Goal: Task Accomplishment & Management: Complete application form

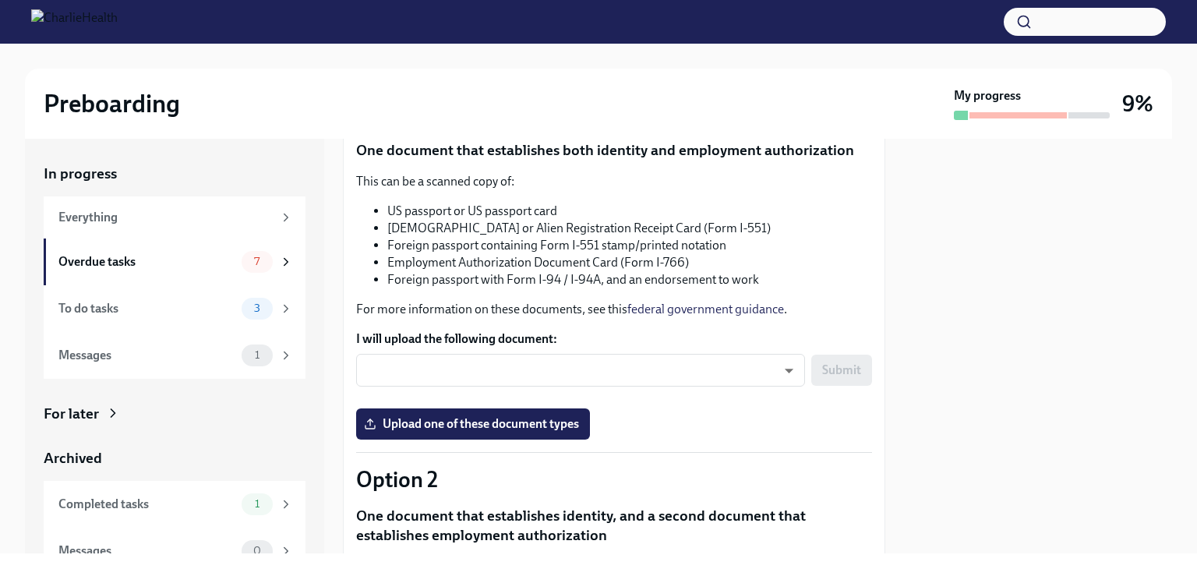
scroll to position [183, 0]
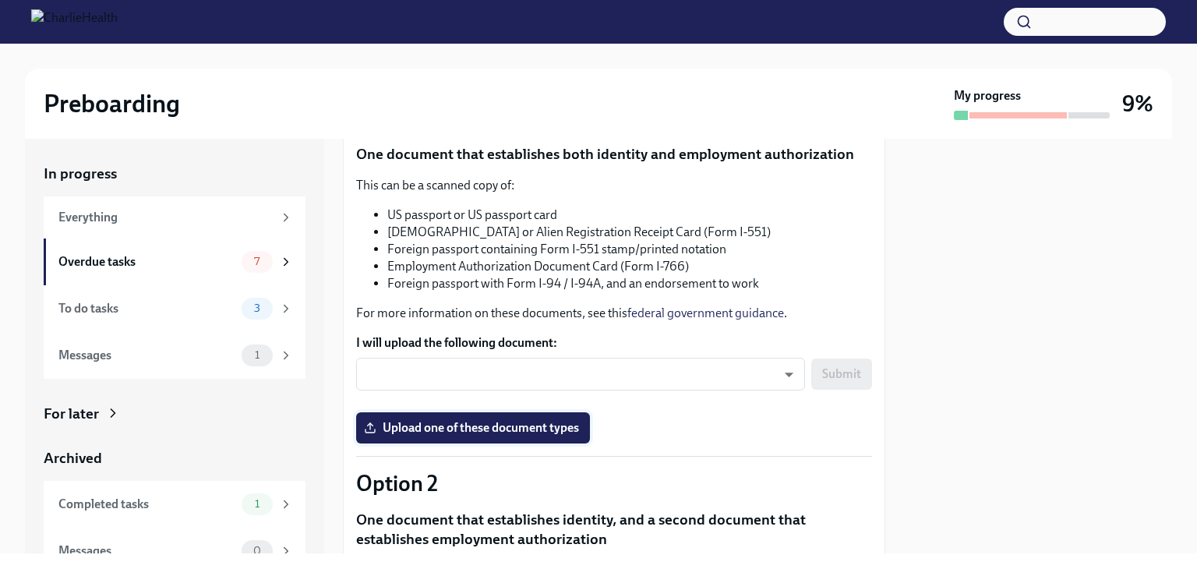
click at [528, 422] on span "Upload one of these document types" at bounding box center [473, 428] width 212 height 16
click at [0, 0] on input "Upload one of these document types" at bounding box center [0, 0] width 0 height 0
click at [461, 425] on span "Upload one of these document types" at bounding box center [473, 428] width 212 height 16
click at [0, 0] on input "Upload one of these document types" at bounding box center [0, 0] width 0 height 0
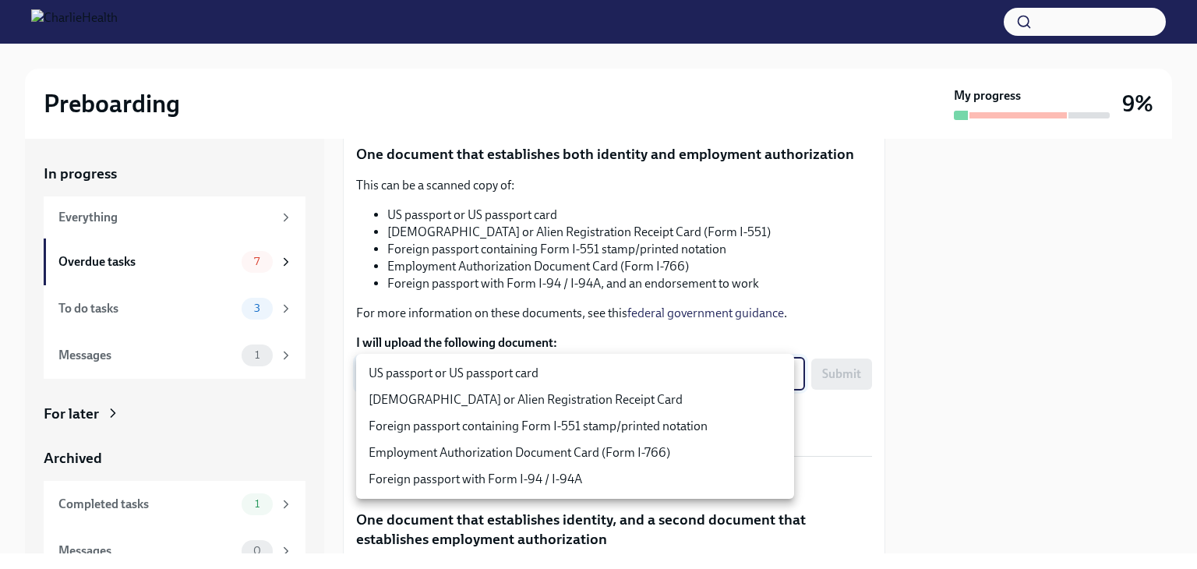
click at [583, 381] on body "Preboarding My progress 9% In progress Everything Overdue tasks 7 To do tasks 3…" at bounding box center [598, 284] width 1197 height 569
click at [524, 376] on li "US passport or US passport card" at bounding box center [575, 373] width 438 height 26
type input "KnYOjnC8x"
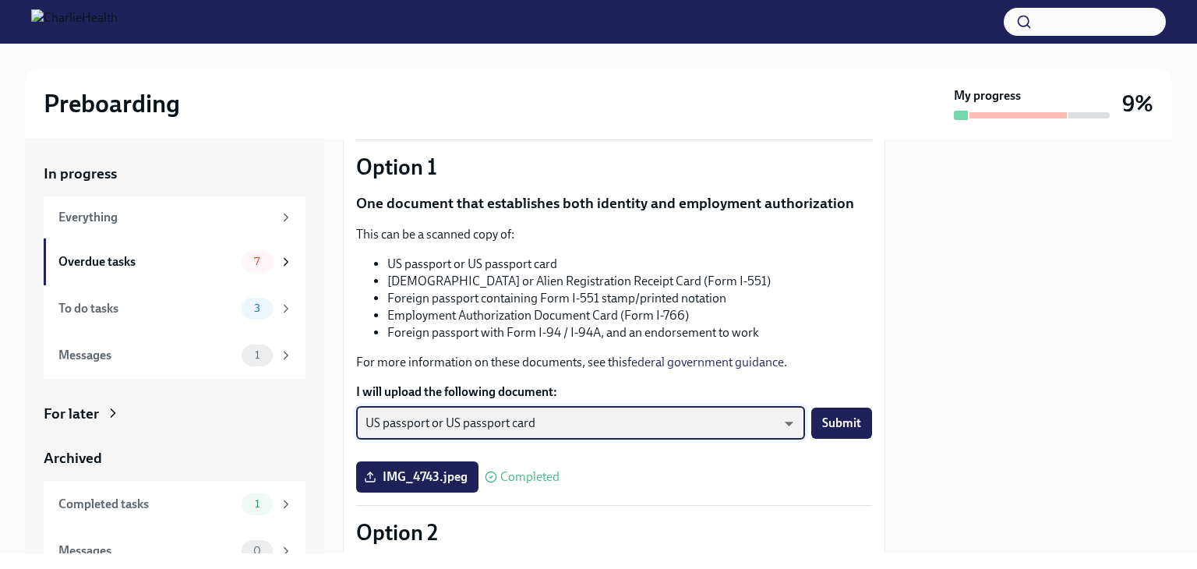
scroll to position [133, 0]
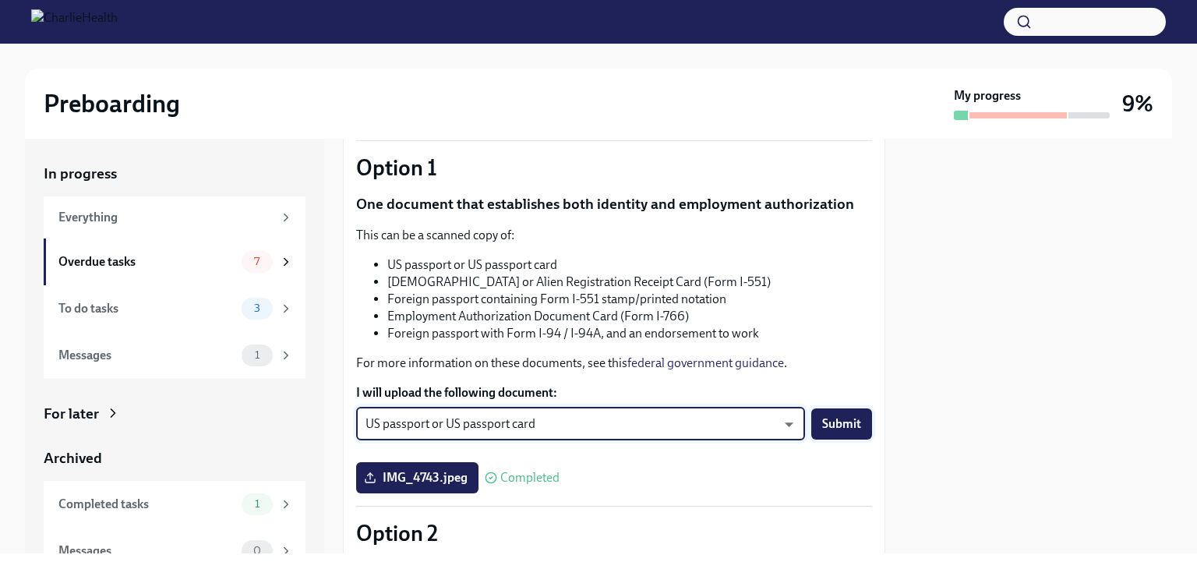
click at [838, 417] on span "Submit" at bounding box center [841, 424] width 39 height 16
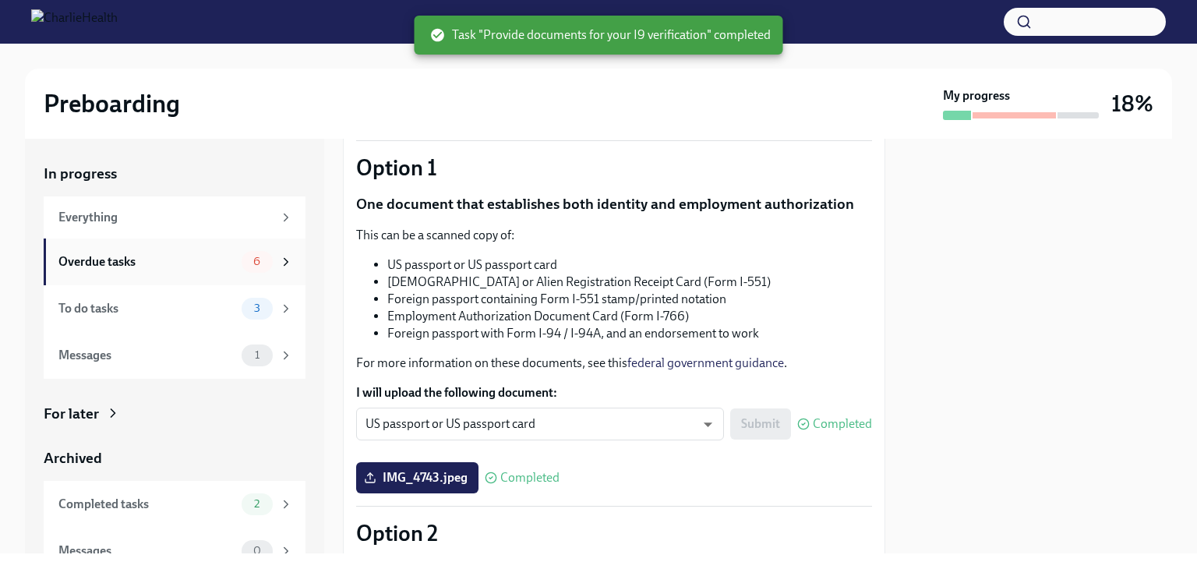
click at [129, 259] on div "Overdue tasks" at bounding box center [146, 261] width 177 height 17
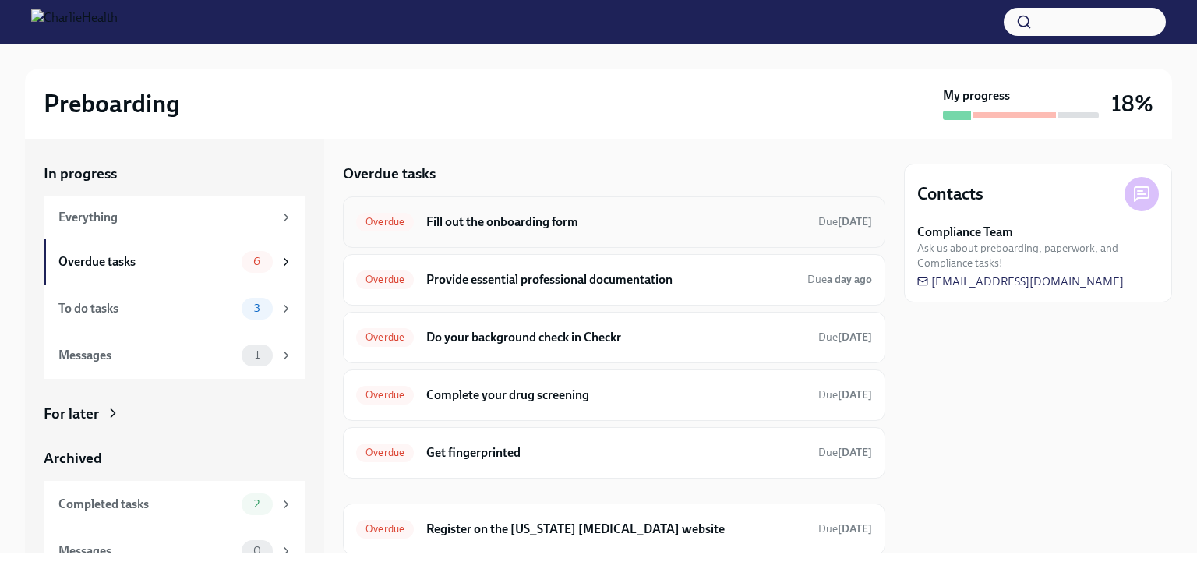
click at [457, 213] on h6 "Fill out the onboarding form" at bounding box center [615, 221] width 379 height 17
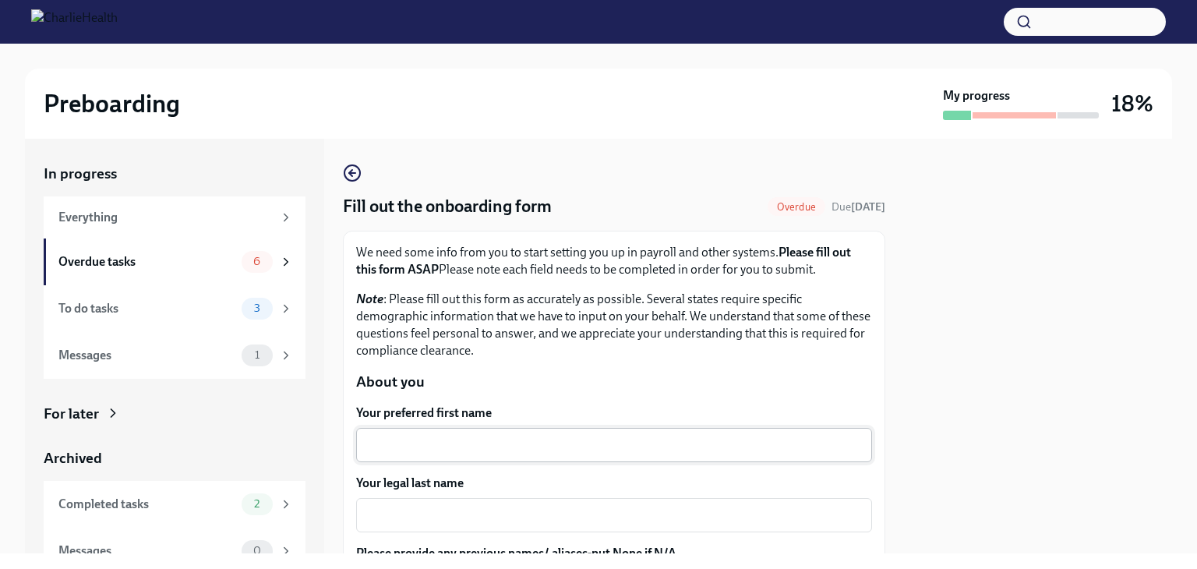
click at [439, 437] on textarea "Your preferred first name" at bounding box center [613, 445] width 497 height 19
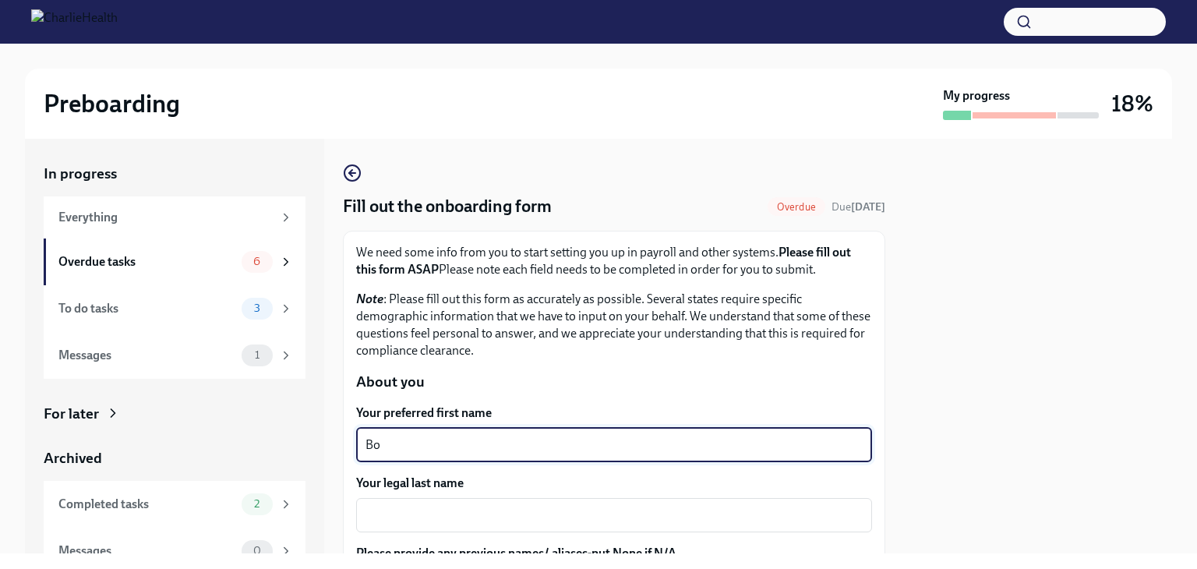
scroll to position [115, 0]
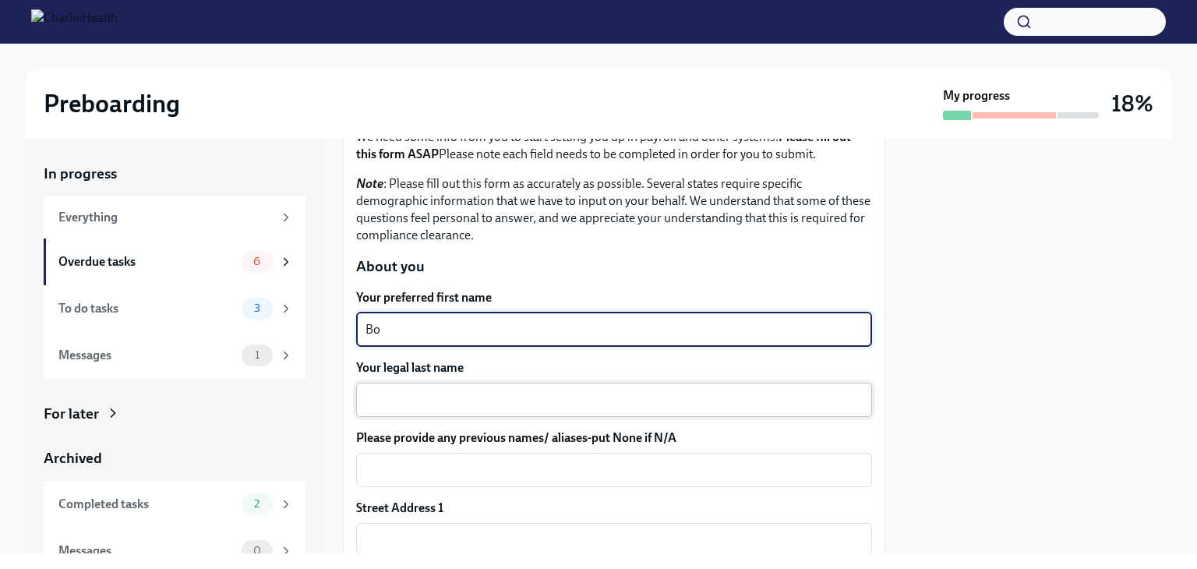
type textarea "Bo"
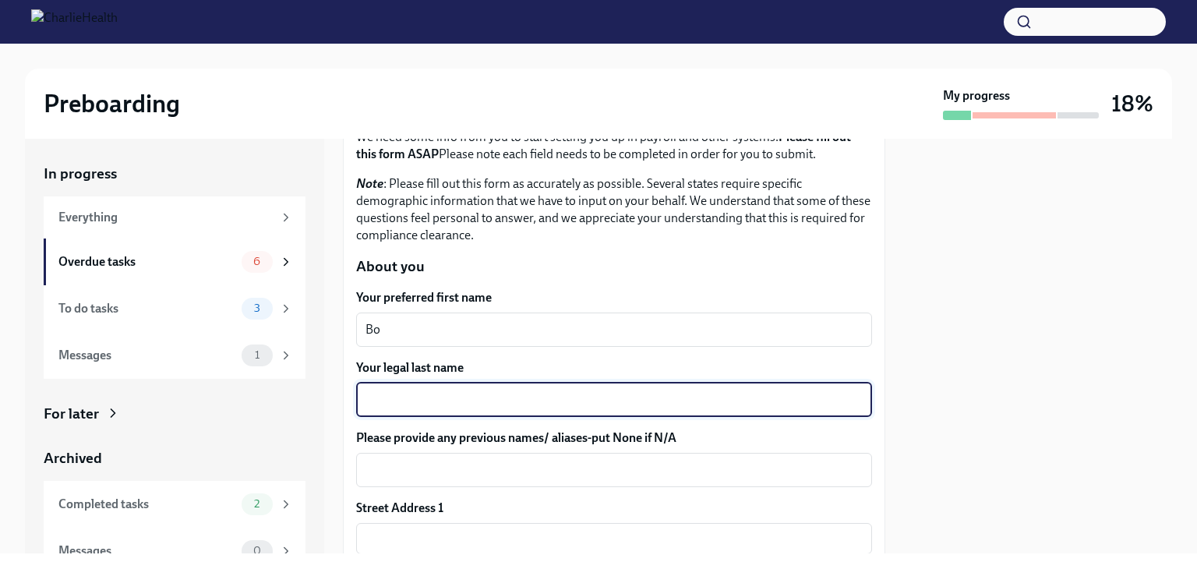
click at [442, 401] on textarea "Your legal last name" at bounding box center [613, 399] width 497 height 19
type textarea "[PERSON_NAME]"
click at [459, 467] on textarea "Please provide any previous names/ aliases-put None if N/A" at bounding box center [613, 469] width 497 height 19
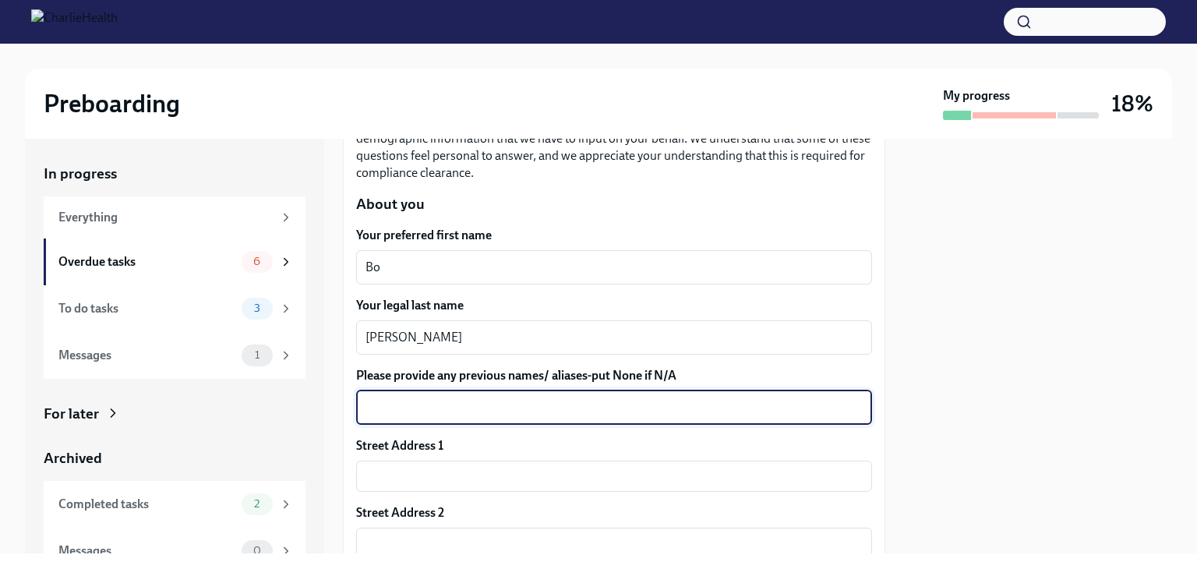
scroll to position [178, 0]
type textarea "N/A"
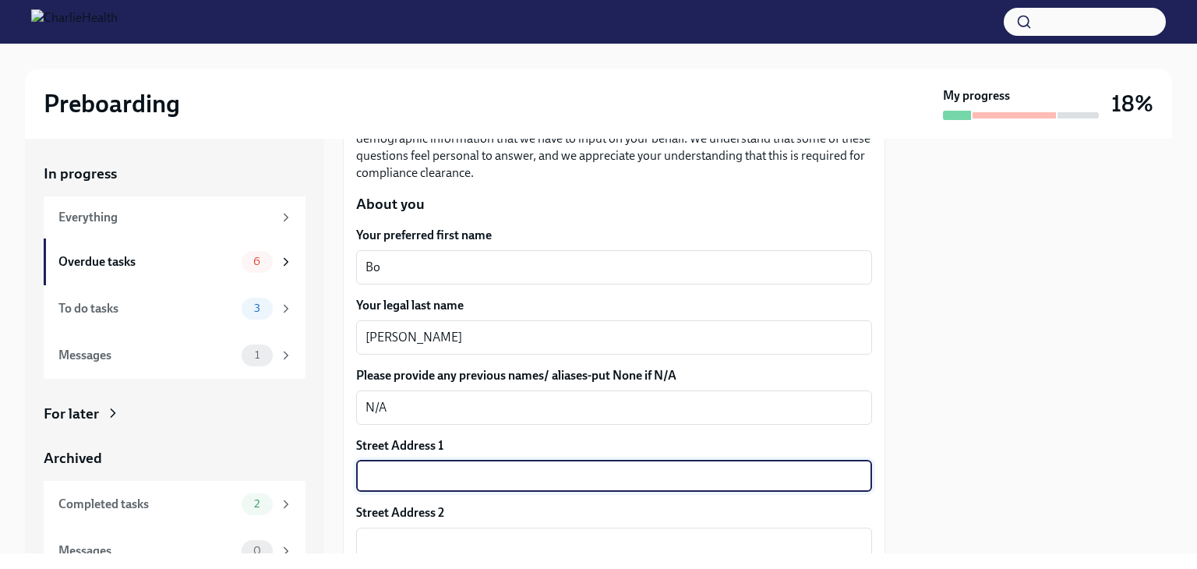
click at [459, 467] on input "text" at bounding box center [614, 475] width 516 height 31
type input "[STREET_ADDRESS]"
type input "2"
type input "32250"
type input "[GEOGRAPHIC_DATA]"
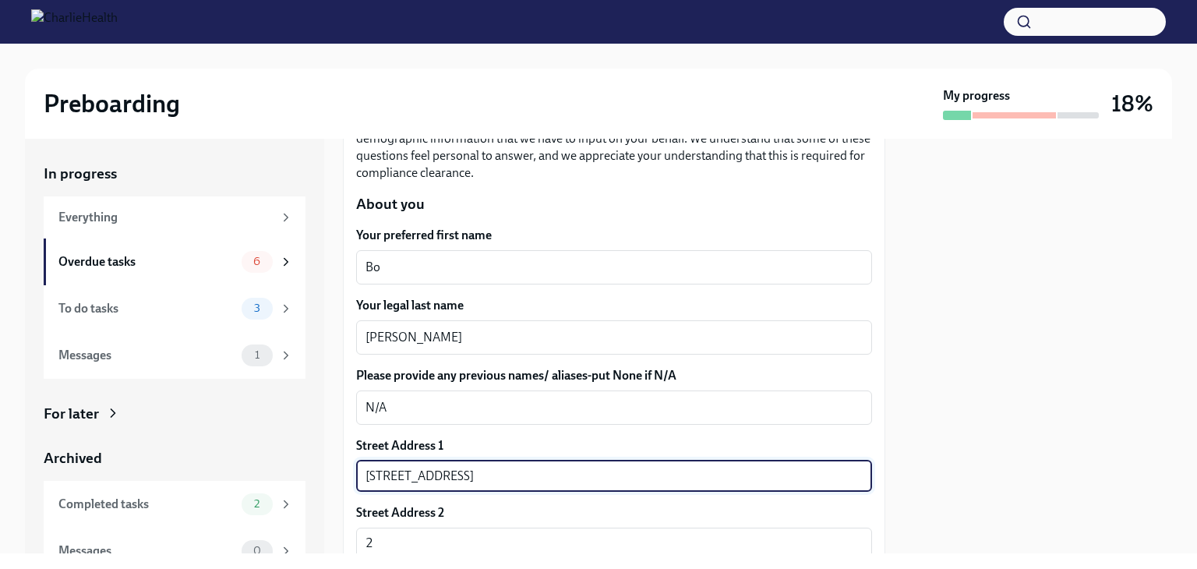
type input "[US_STATE]"
type input "US"
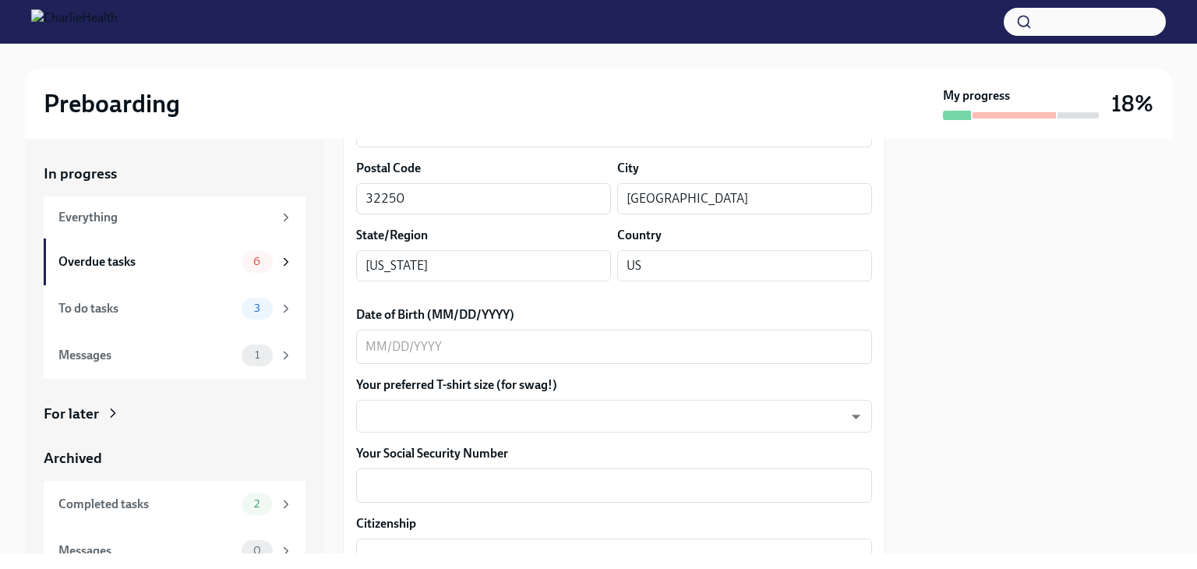
scroll to position [591, 0]
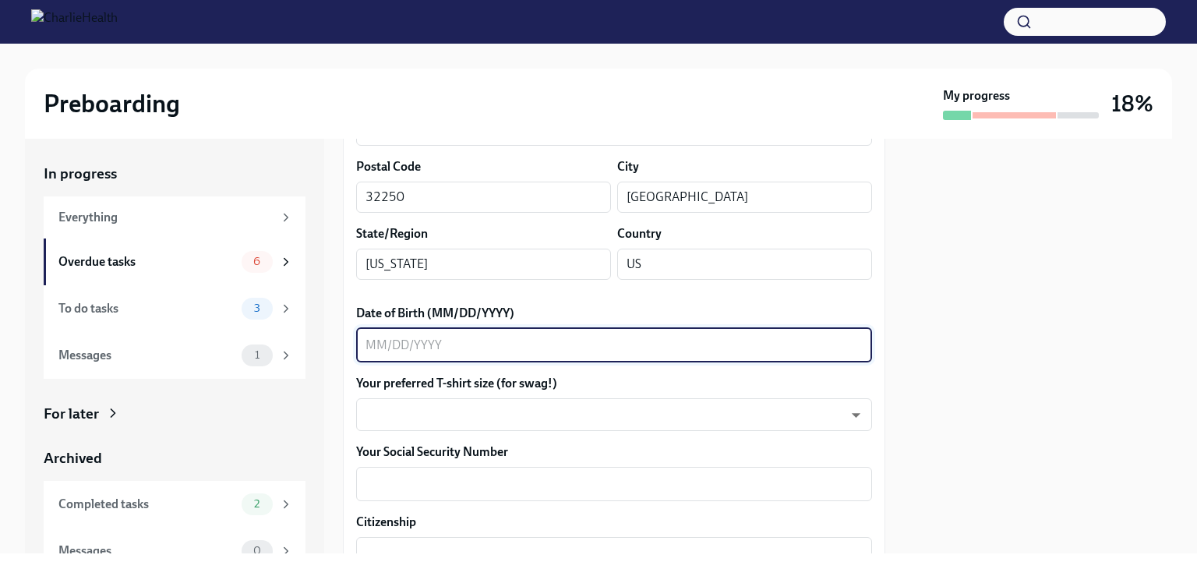
click at [460, 348] on textarea "Date of Birth (MM/DD/YYYY)" at bounding box center [613, 345] width 497 height 19
type textarea "[DATE]"
click at [465, 422] on body "Preboarding My progress 18% In progress Everything Overdue tasks 6 To do tasks …" at bounding box center [598, 284] width 1197 height 569
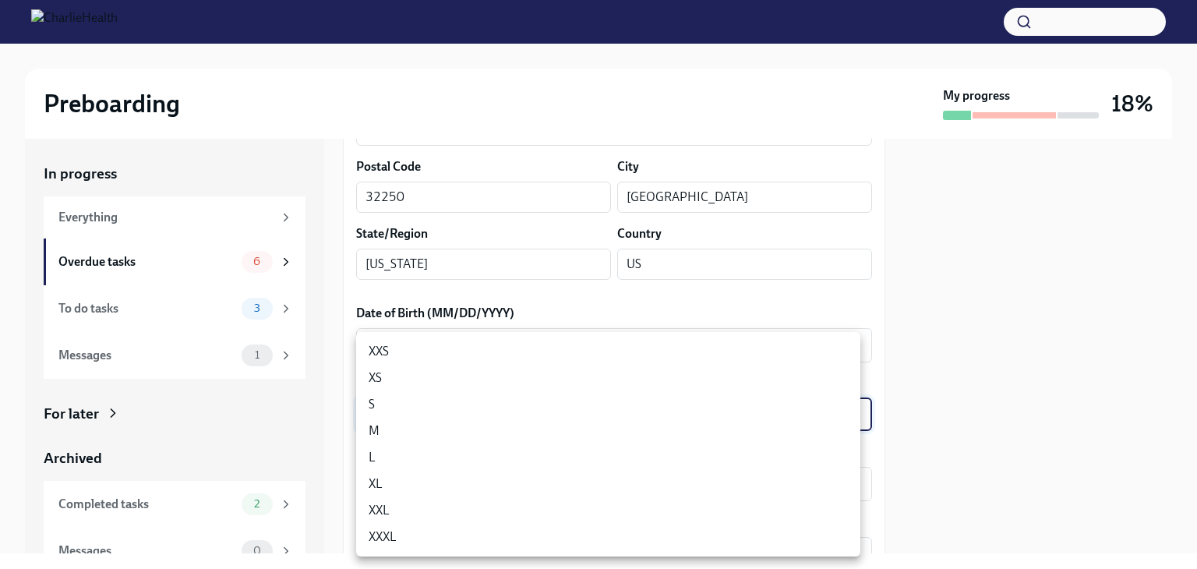
click at [454, 456] on li "L" at bounding box center [608, 457] width 504 height 26
type input "LvpEGRrq8"
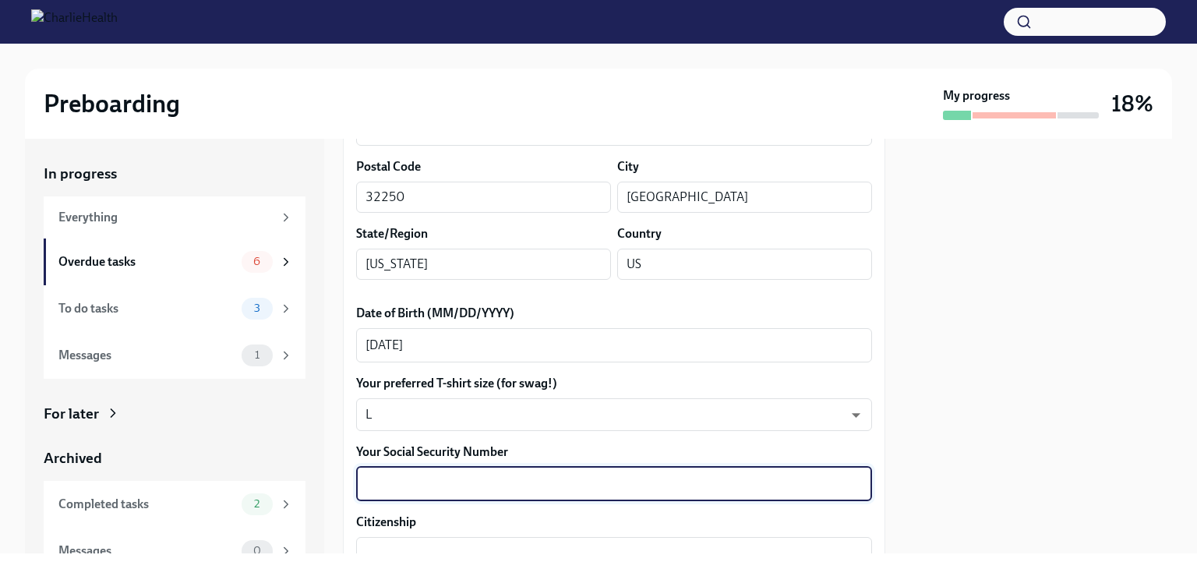
click at [440, 480] on textarea "Your Social Security Number" at bounding box center [613, 483] width 497 height 19
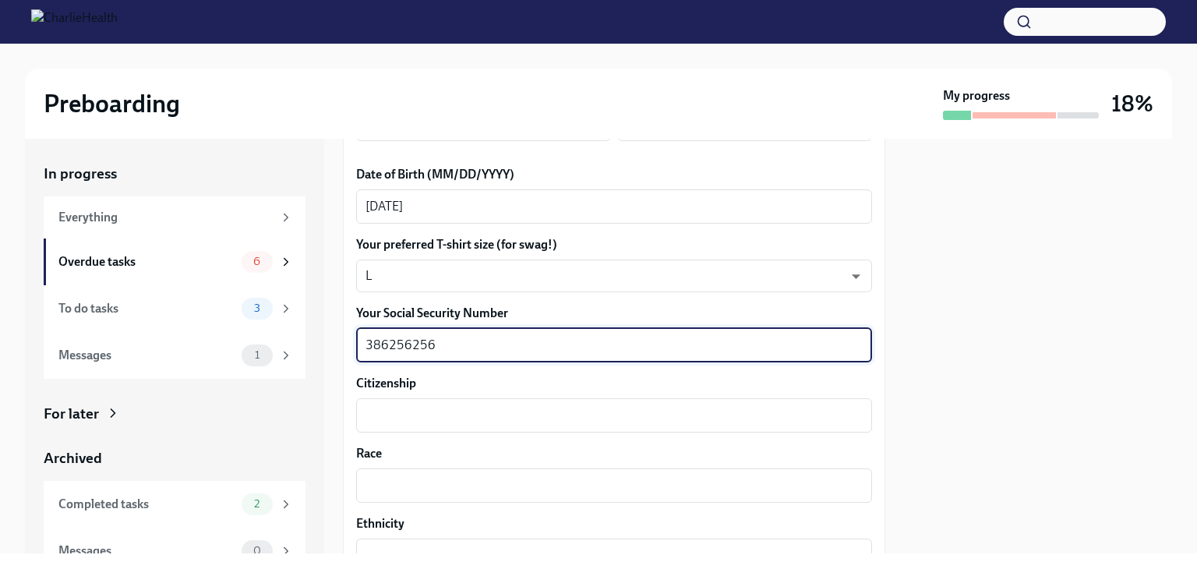
scroll to position [760, 0]
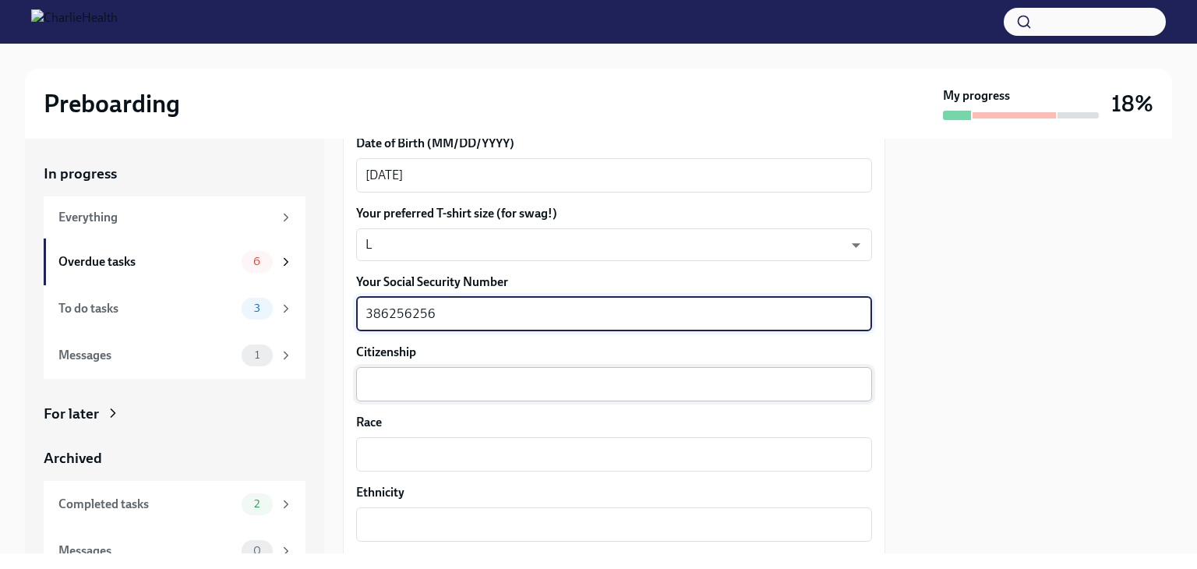
type textarea "386256256"
click at [457, 378] on textarea "Citizenship" at bounding box center [613, 384] width 497 height 19
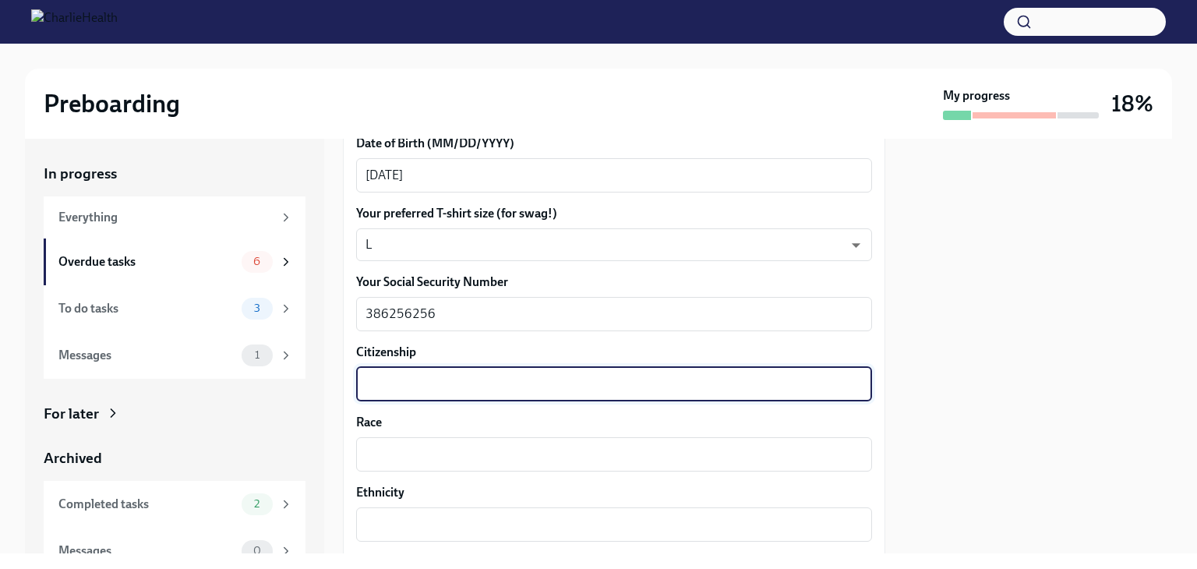
click at [457, 378] on textarea "Citizenship" at bounding box center [613, 384] width 497 height 19
type textarea "[GEOGRAPHIC_DATA]"
click at [471, 457] on textarea "Race" at bounding box center [613, 454] width 497 height 19
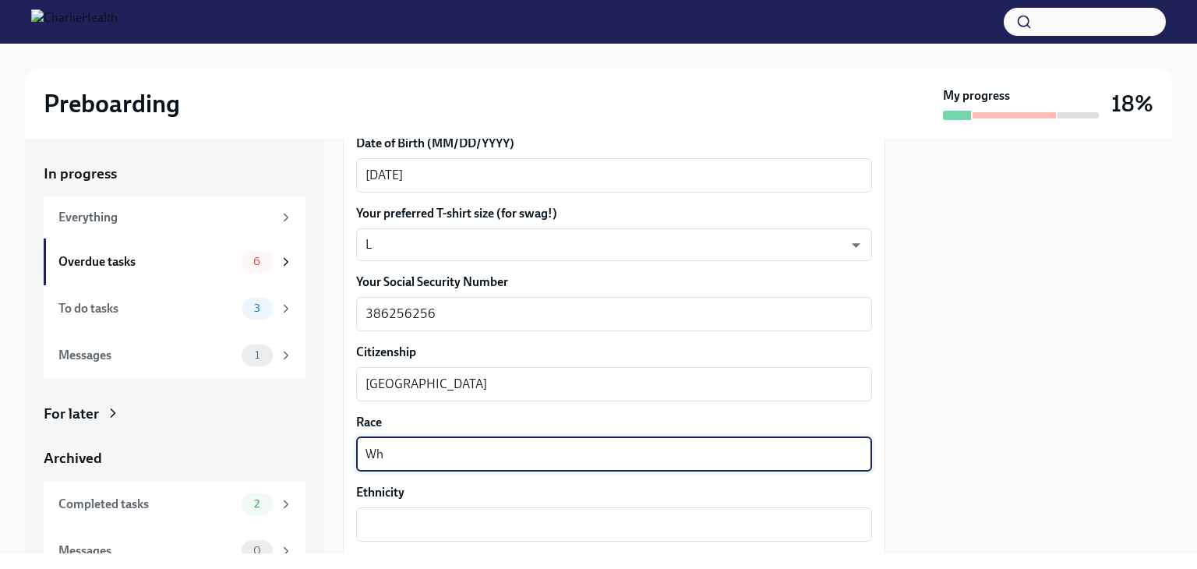
type textarea "W"
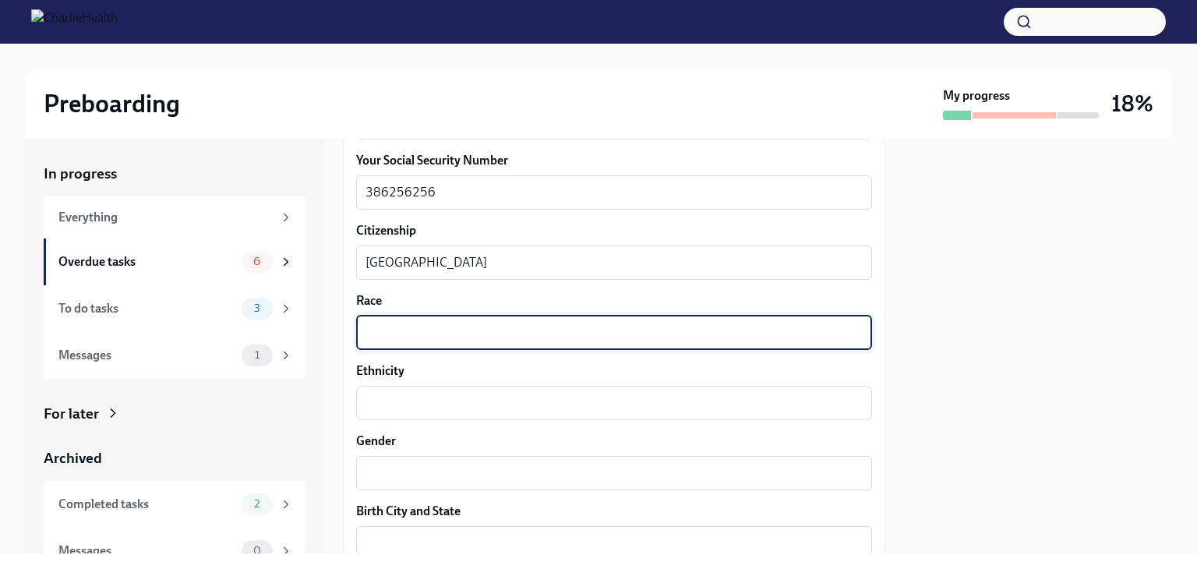
scroll to position [896, 0]
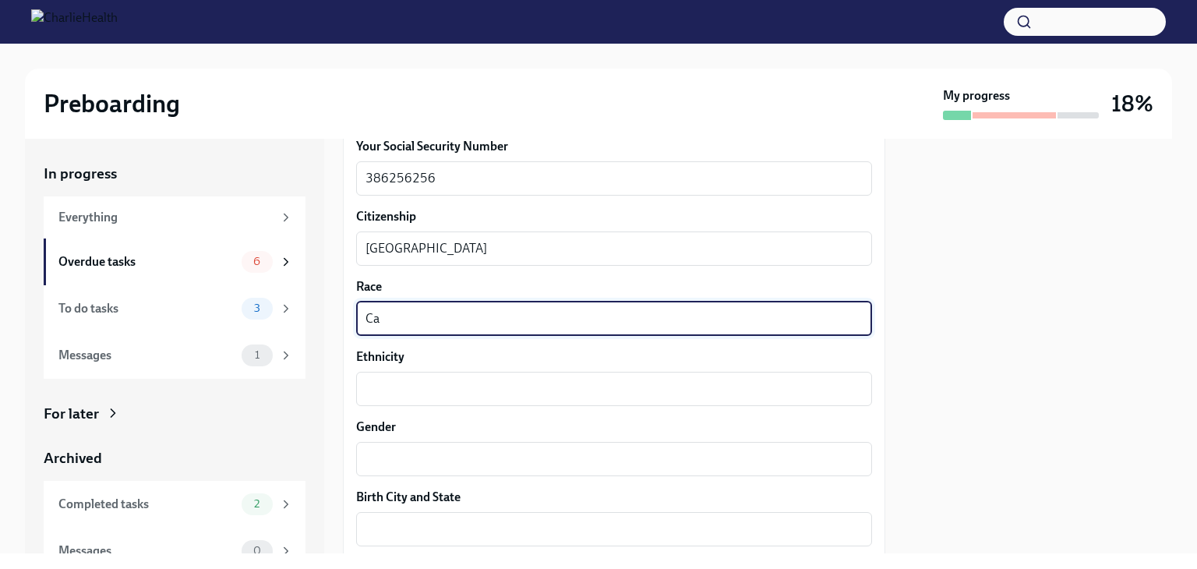
type textarea "C"
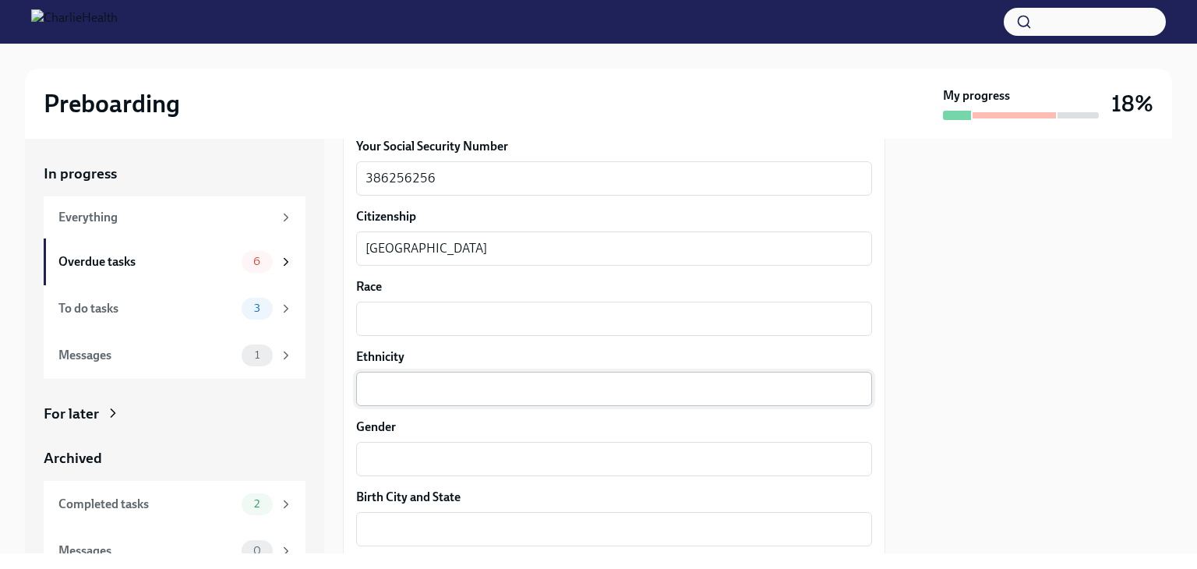
click at [545, 400] on div "x ​" at bounding box center [614, 389] width 516 height 34
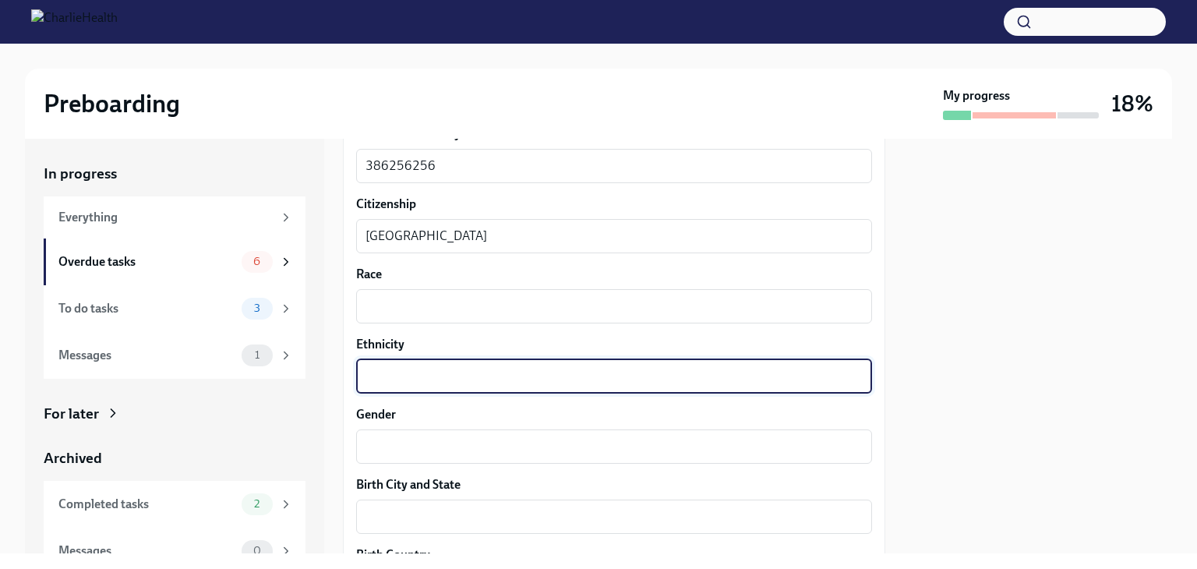
scroll to position [907, 0]
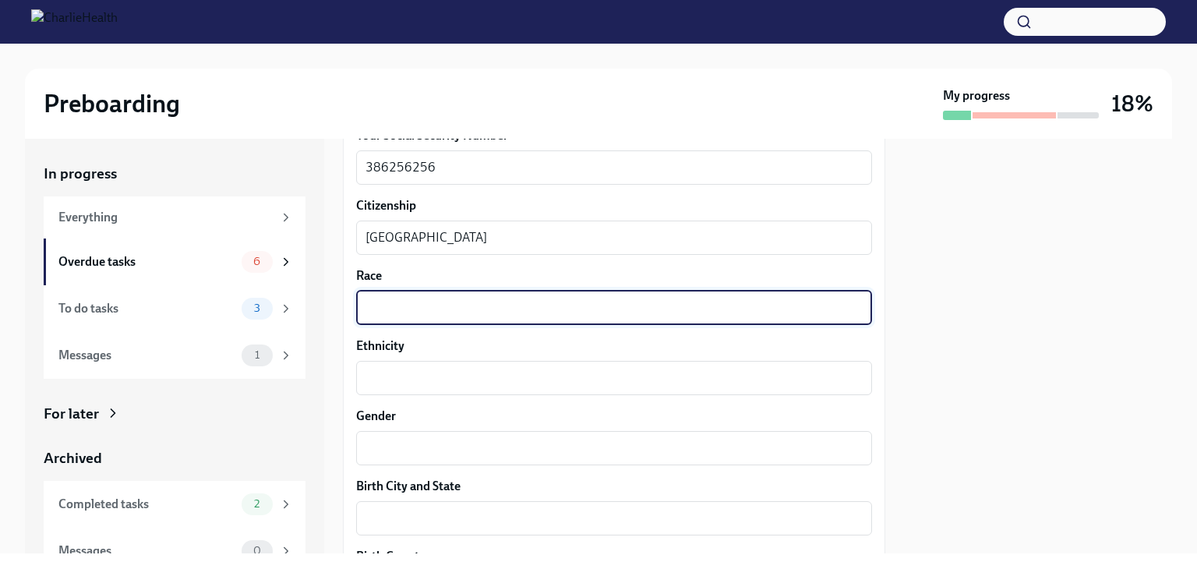
click at [481, 308] on textarea "Race" at bounding box center [613, 307] width 497 height 19
type textarea "White"
click at [481, 379] on textarea "Ethnicity" at bounding box center [613, 378] width 497 height 19
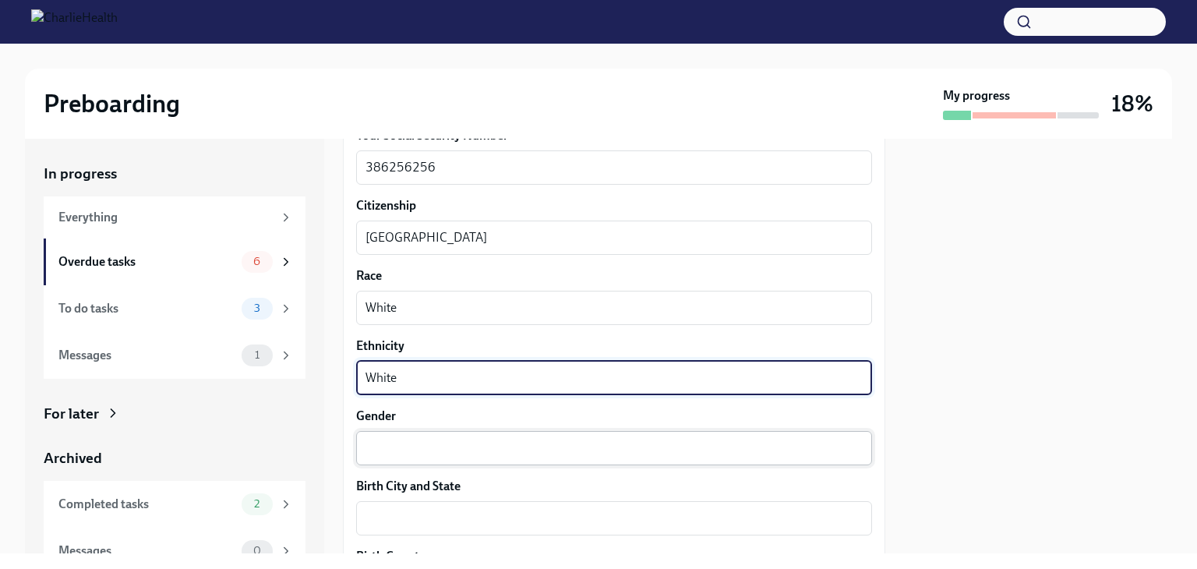
type textarea "White"
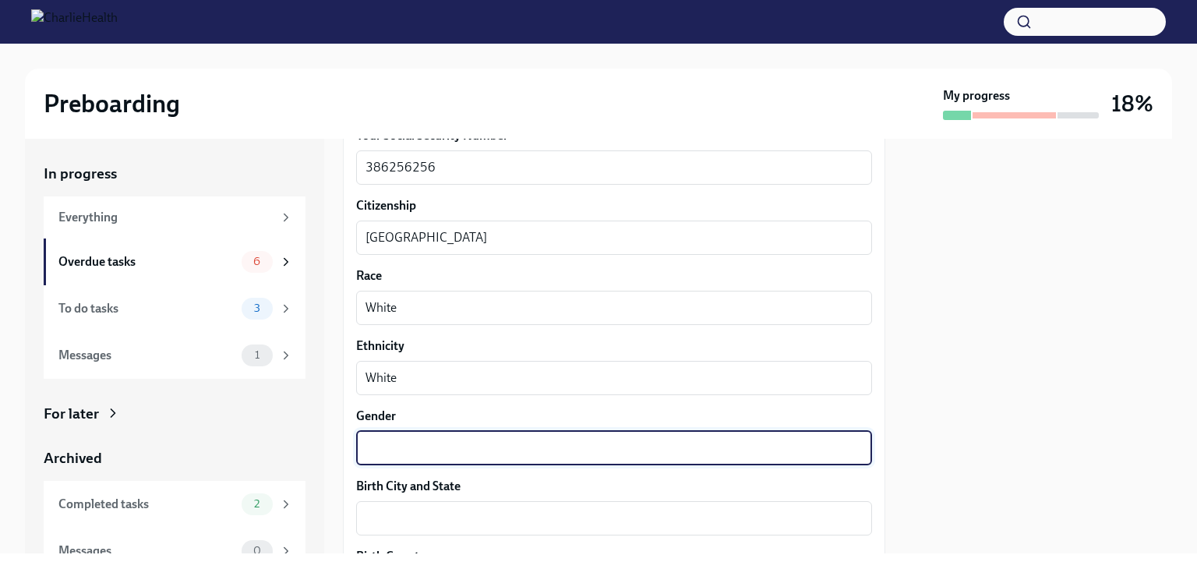
click at [484, 453] on textarea "Gender" at bounding box center [613, 448] width 497 height 19
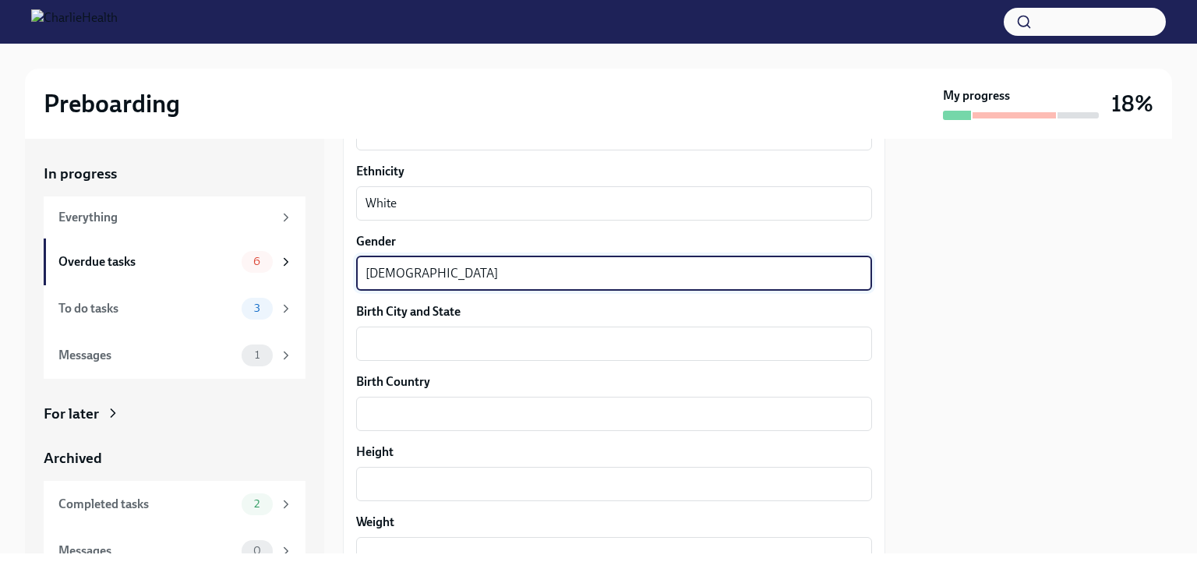
scroll to position [1083, 0]
type textarea "[DEMOGRAPHIC_DATA]"
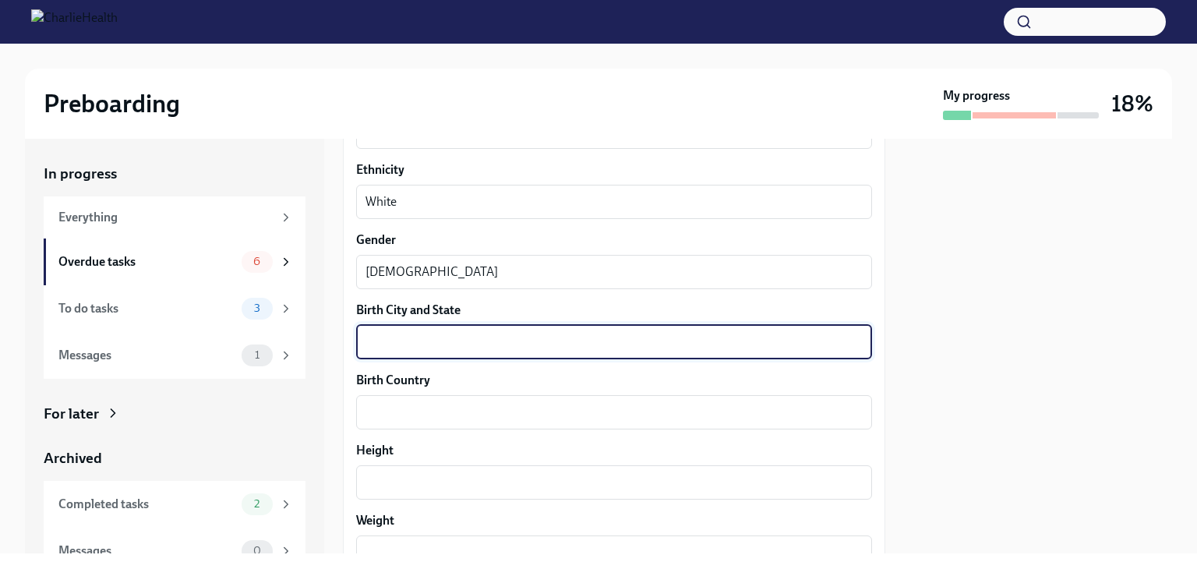
click at [443, 350] on textarea "Birth City and State" at bounding box center [613, 342] width 497 height 19
type textarea "B"
type textarea "Detroit [US_STATE]"
click at [453, 409] on textarea "Birth Country" at bounding box center [613, 412] width 497 height 19
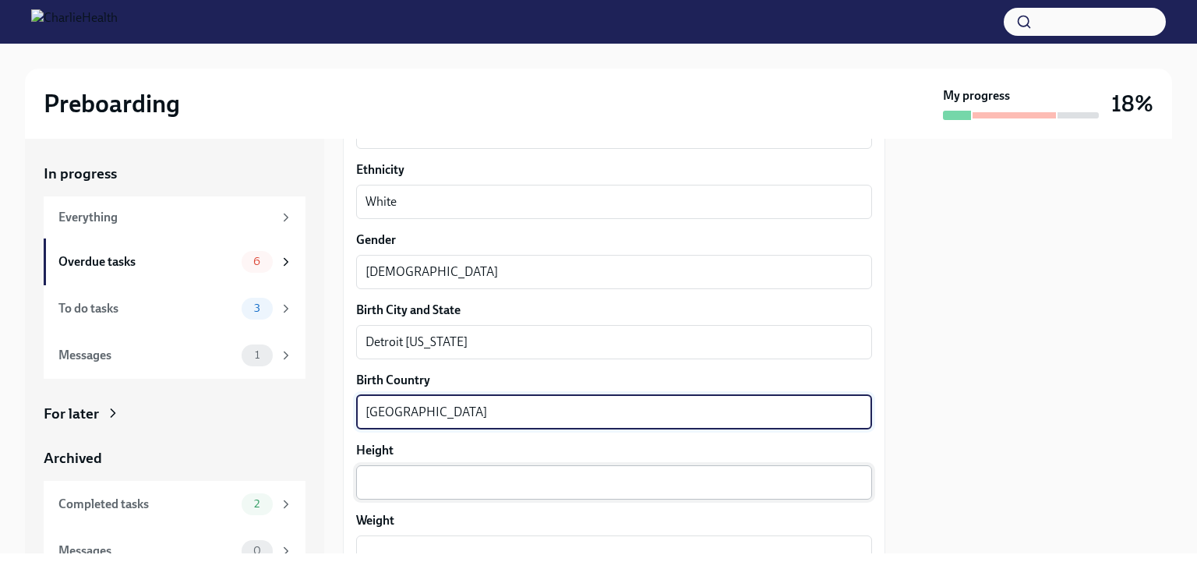
type textarea "[GEOGRAPHIC_DATA]"
click at [470, 493] on div "x ​" at bounding box center [614, 482] width 516 height 34
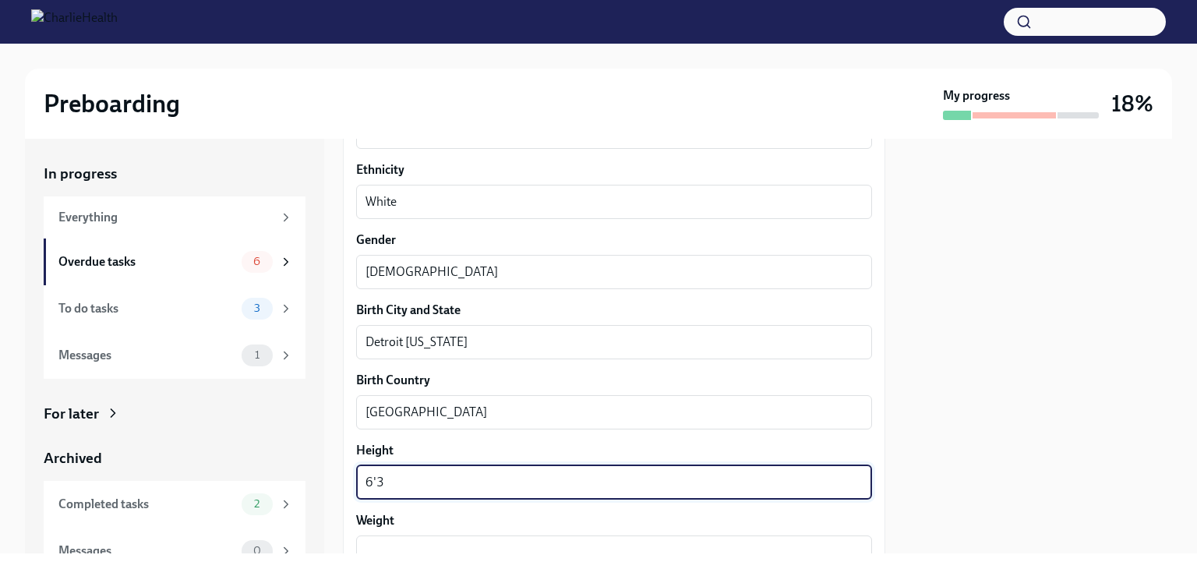
scroll to position [1199, 0]
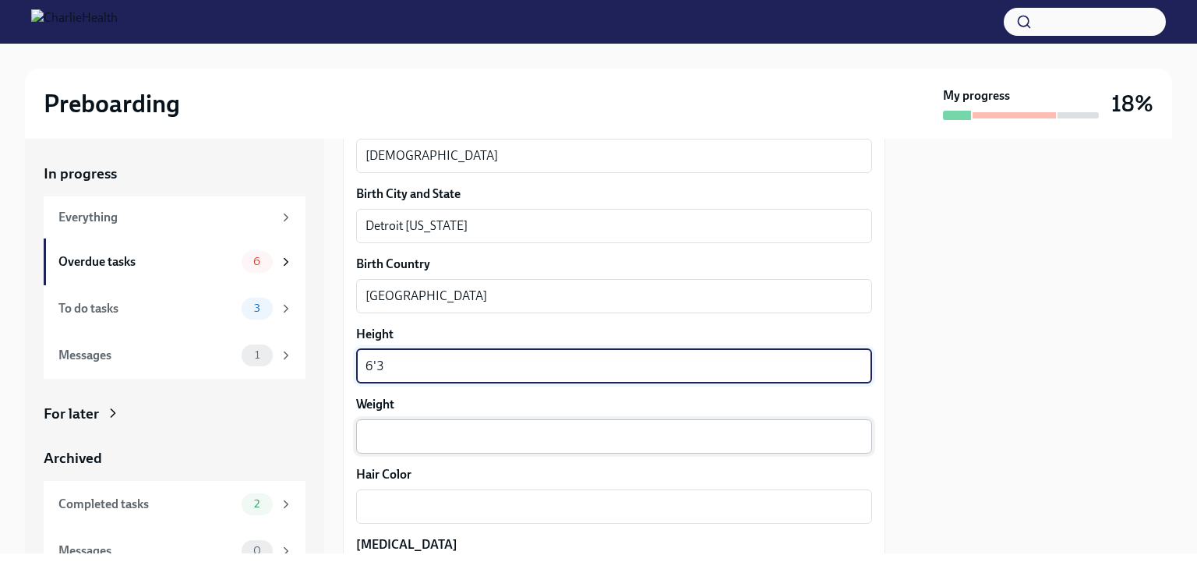
type textarea "6'3"
click at [446, 432] on textarea "Weight" at bounding box center [613, 436] width 497 height 19
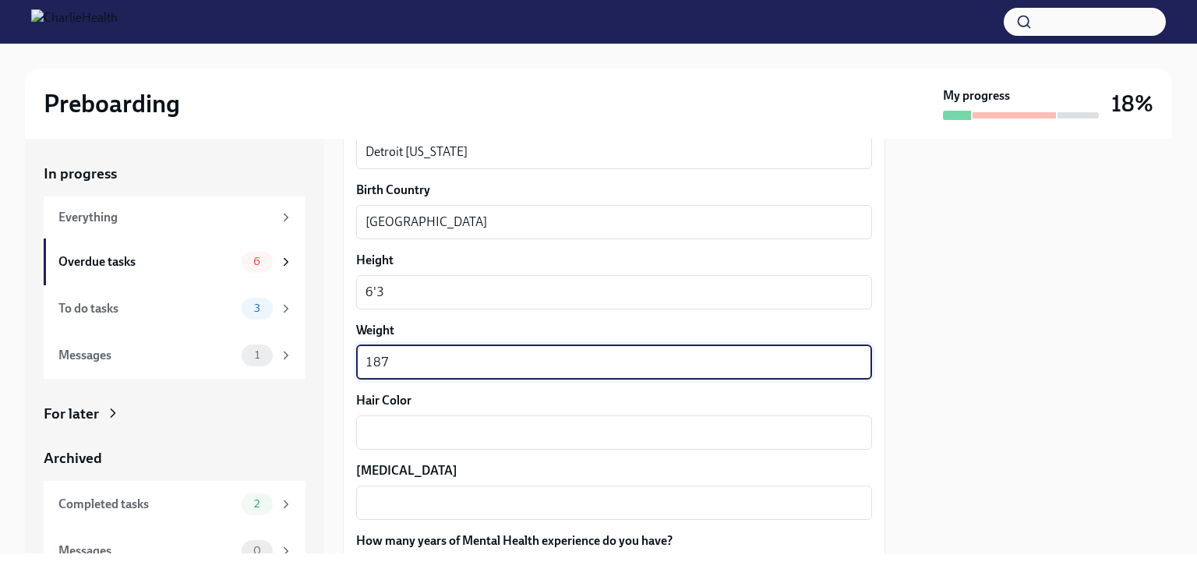
scroll to position [1278, 0]
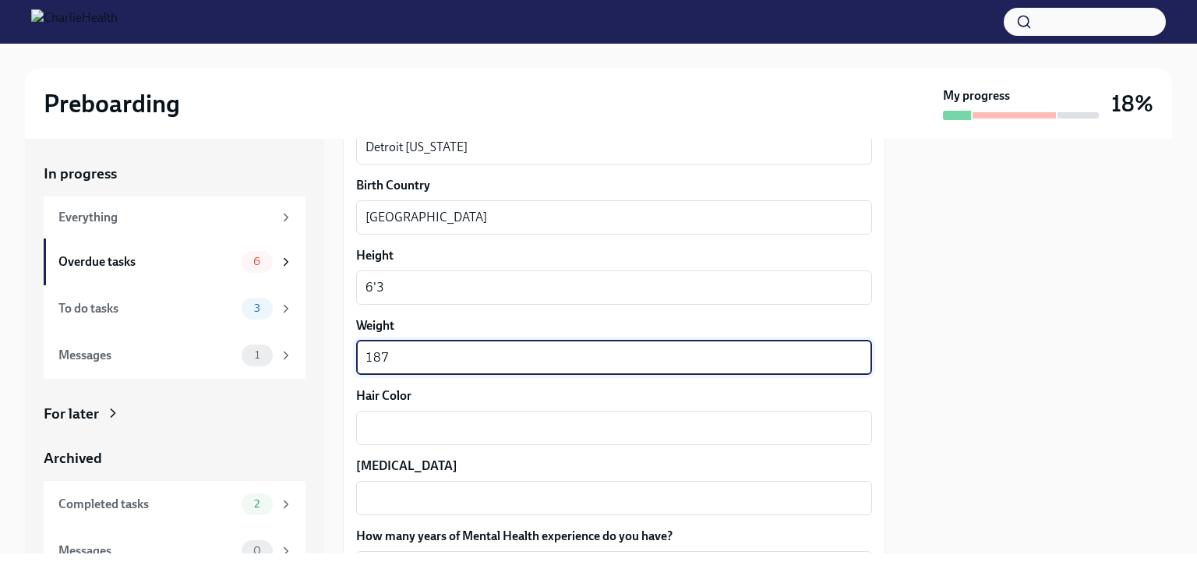
type textarea "187"
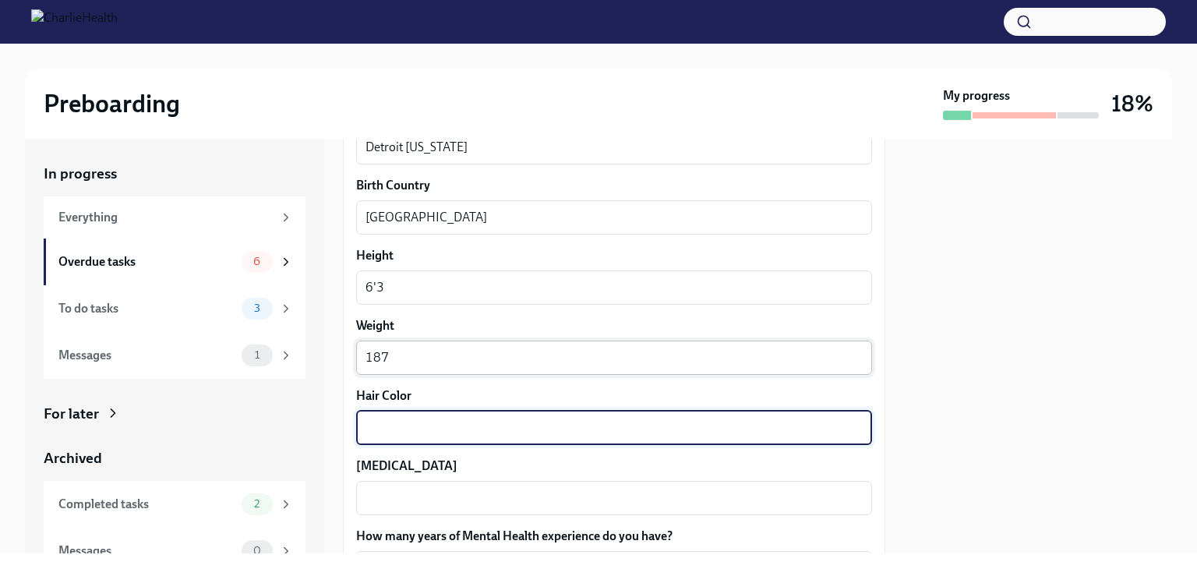
click at [446, 432] on textarea "Hair Color" at bounding box center [613, 427] width 497 height 19
type textarea "brown"
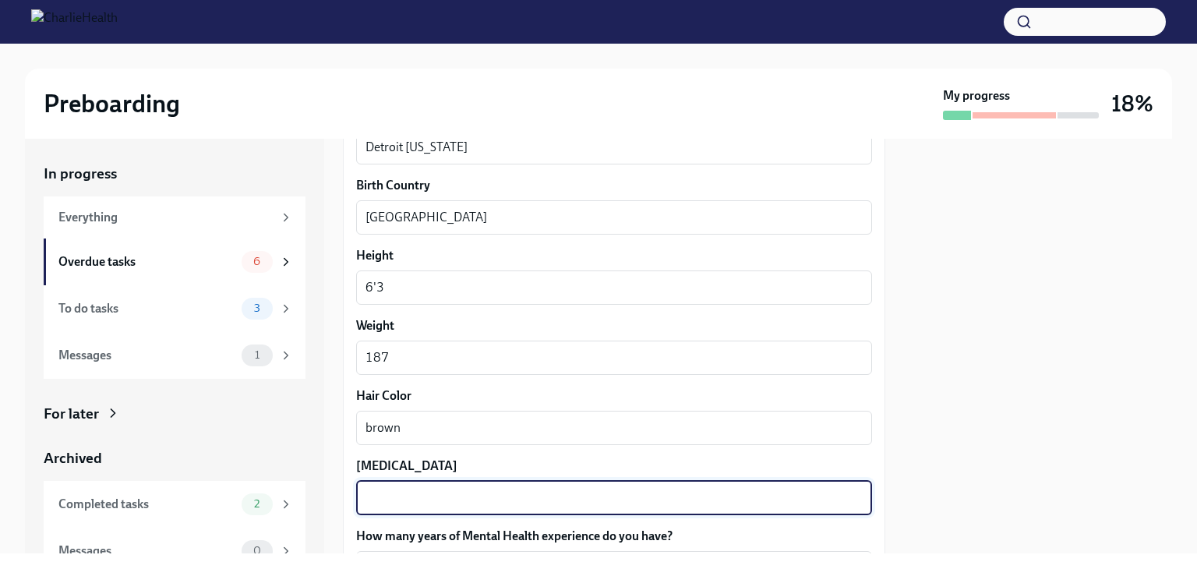
click at [457, 493] on textarea "[MEDICAL_DATA]" at bounding box center [613, 498] width 497 height 19
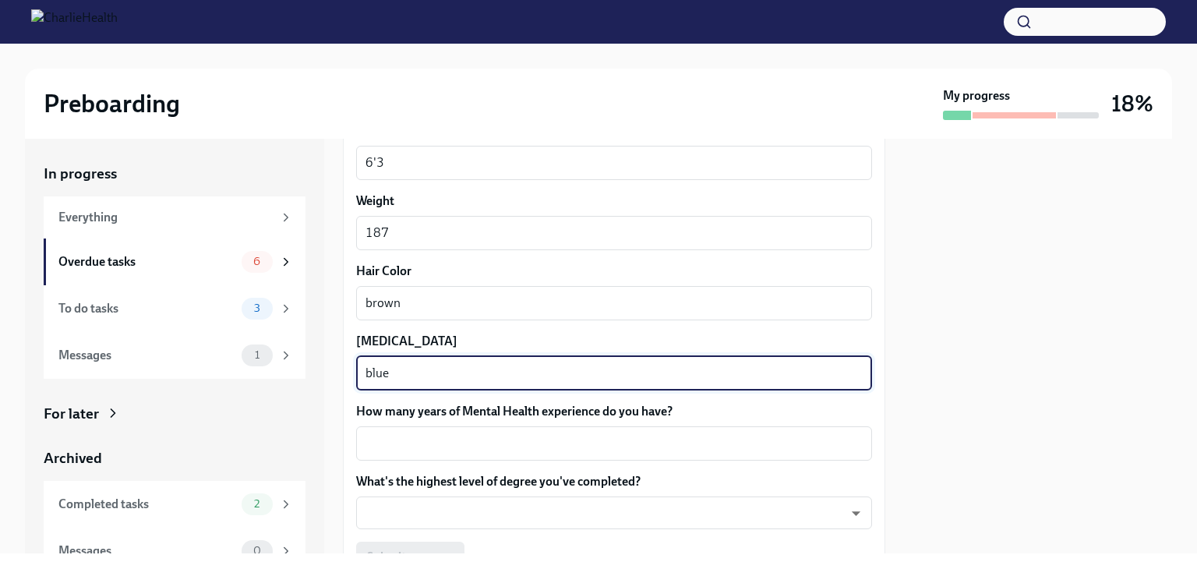
scroll to position [1429, 0]
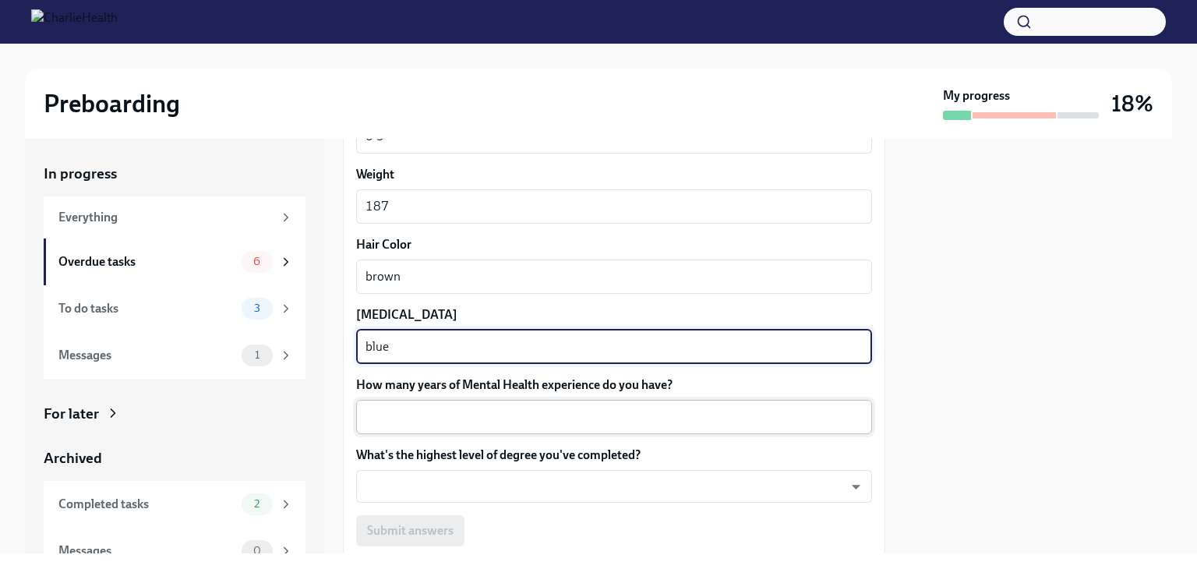
type textarea "blue"
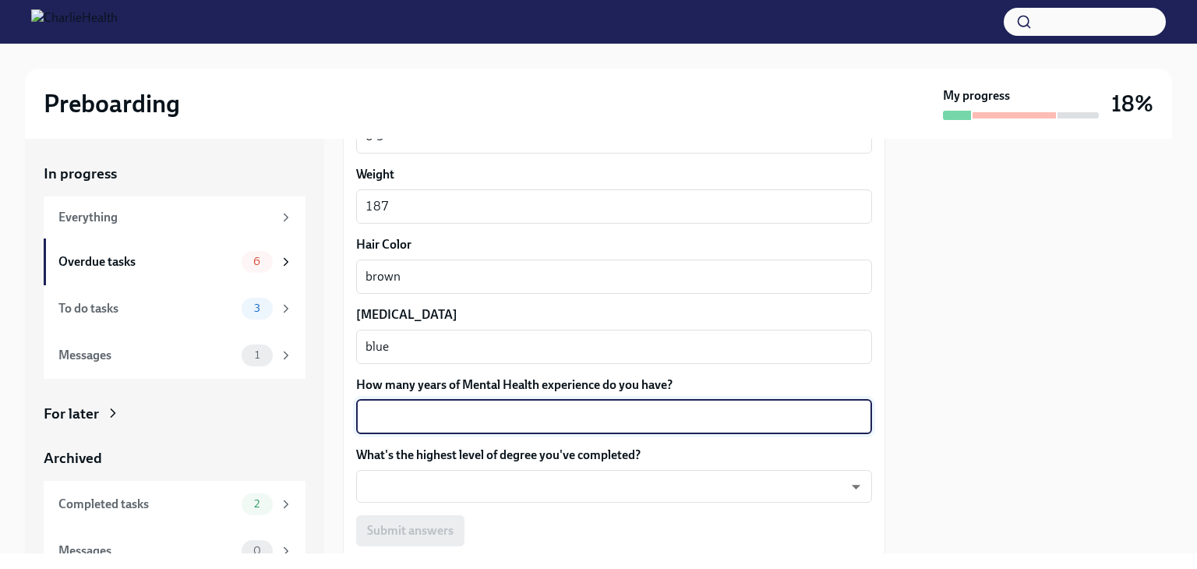
click at [443, 409] on textarea "How many years of Mental Health experience do you have?" at bounding box center [613, 416] width 497 height 19
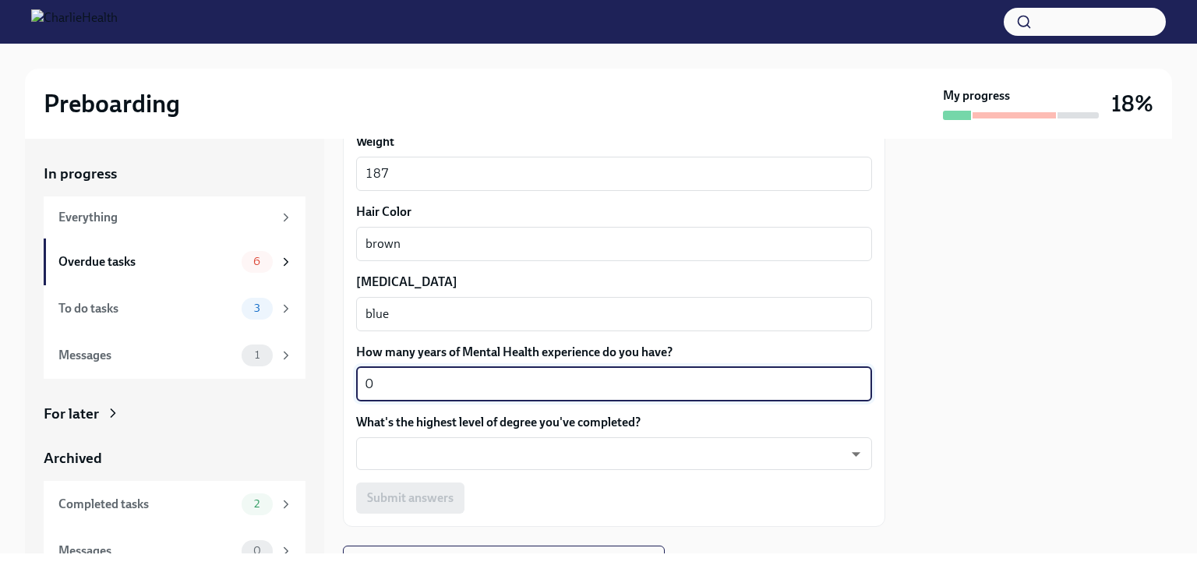
scroll to position [1463, 0]
type textarea "0"
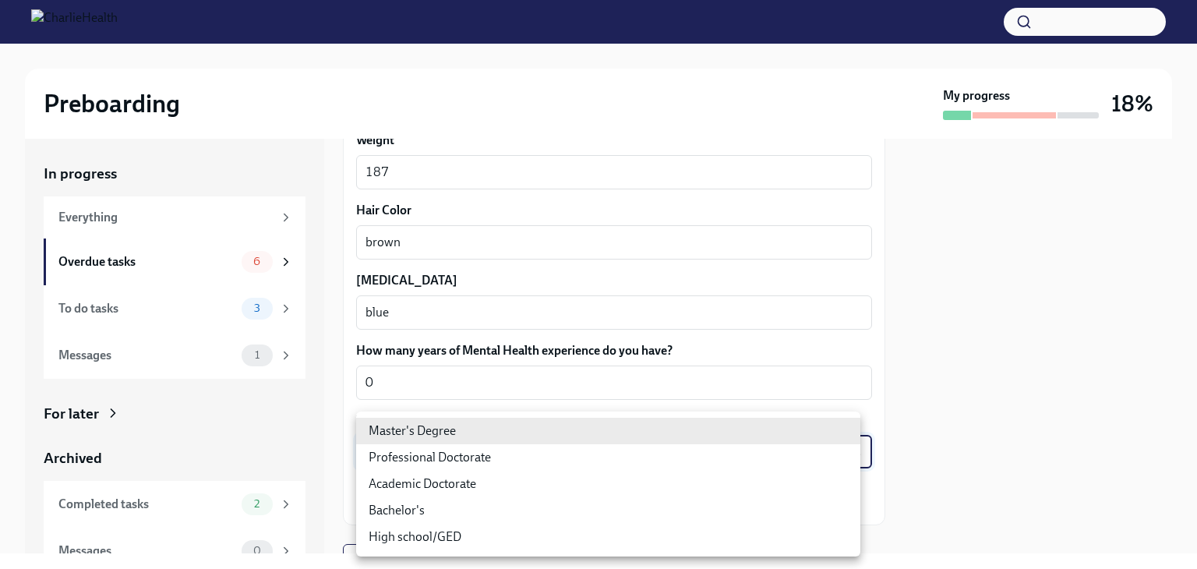
click at [475, 443] on body "Preboarding My progress 18% In progress Everything Overdue tasks 6 To do tasks …" at bounding box center [598, 284] width 1197 height 569
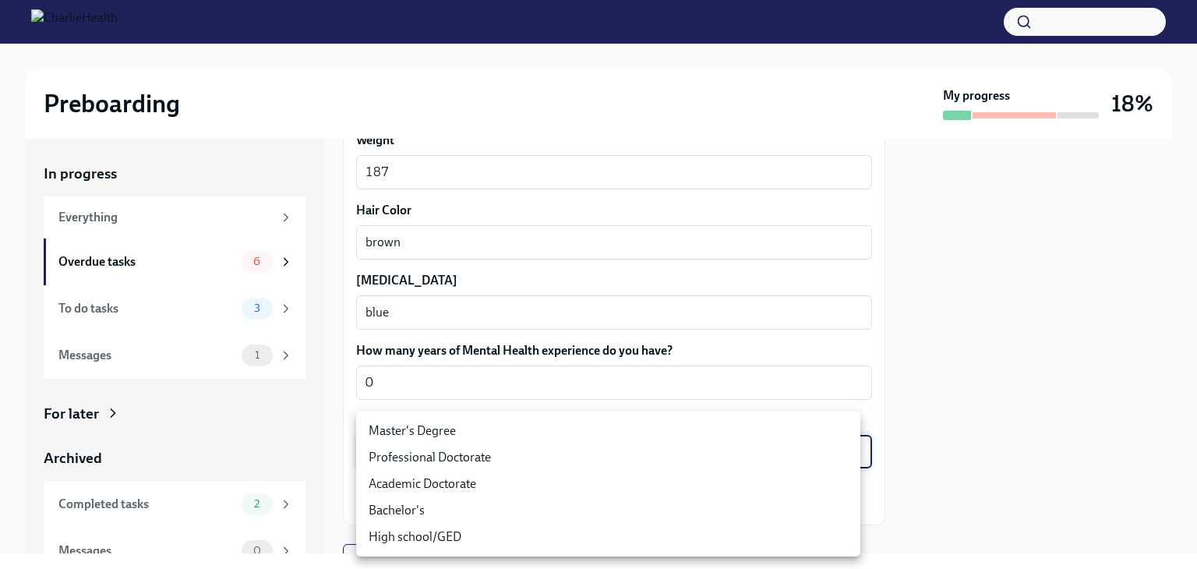
click at [464, 507] on li "Bachelor's" at bounding box center [608, 510] width 504 height 26
type input "oQxEXK86X"
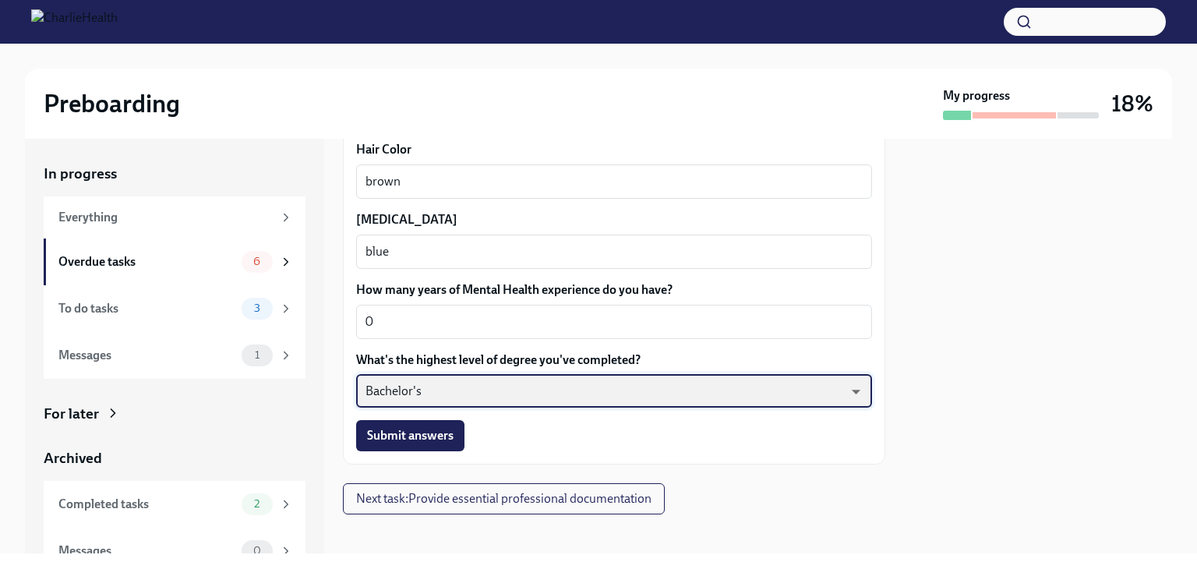
scroll to position [1526, 0]
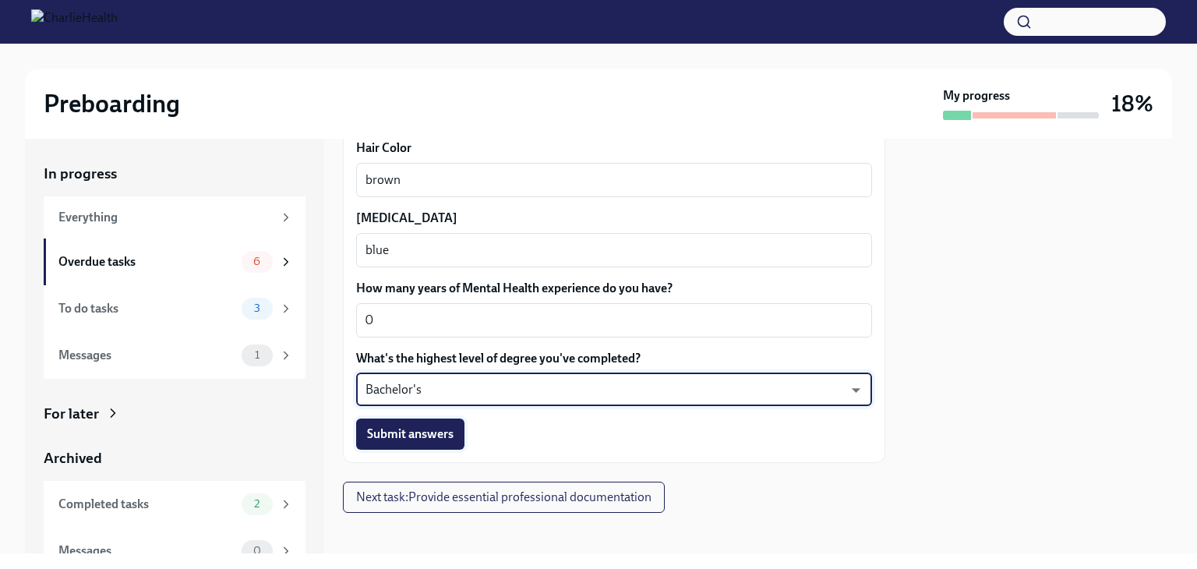
click at [433, 440] on span "Submit answers" at bounding box center [410, 434] width 86 height 16
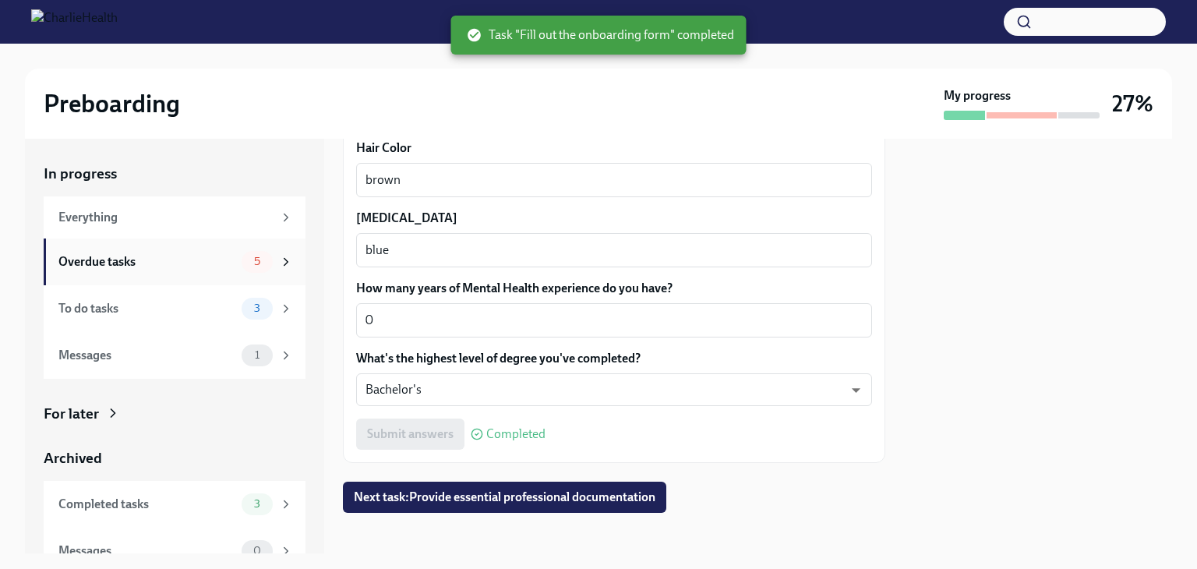
click at [175, 263] on div "Overdue tasks" at bounding box center [146, 261] width 177 height 17
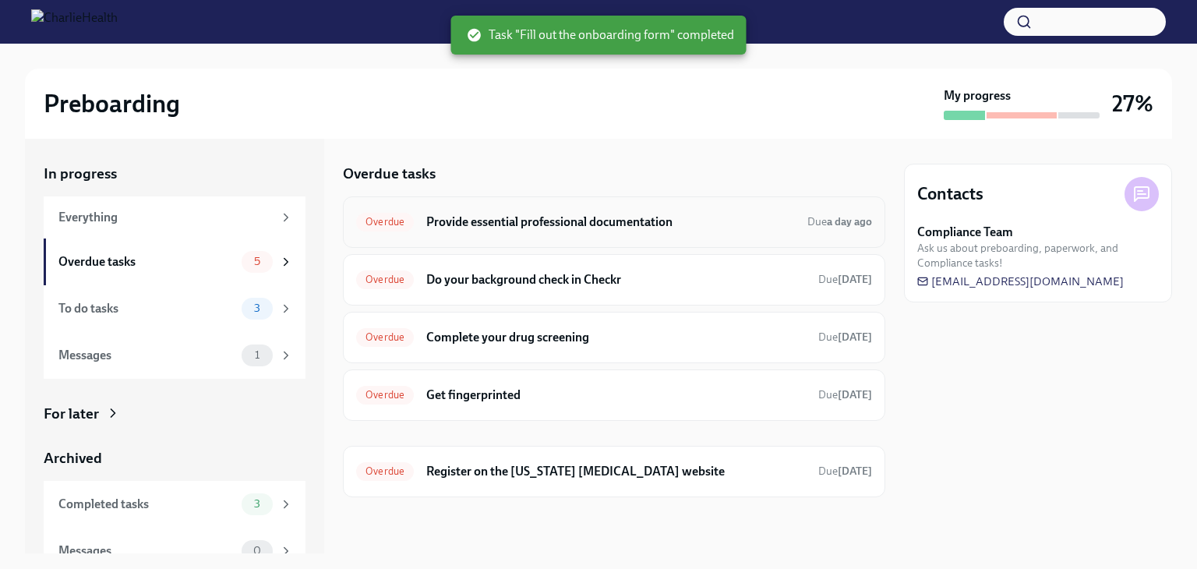
click at [485, 216] on h6 "Provide essential professional documentation" at bounding box center [610, 221] width 369 height 17
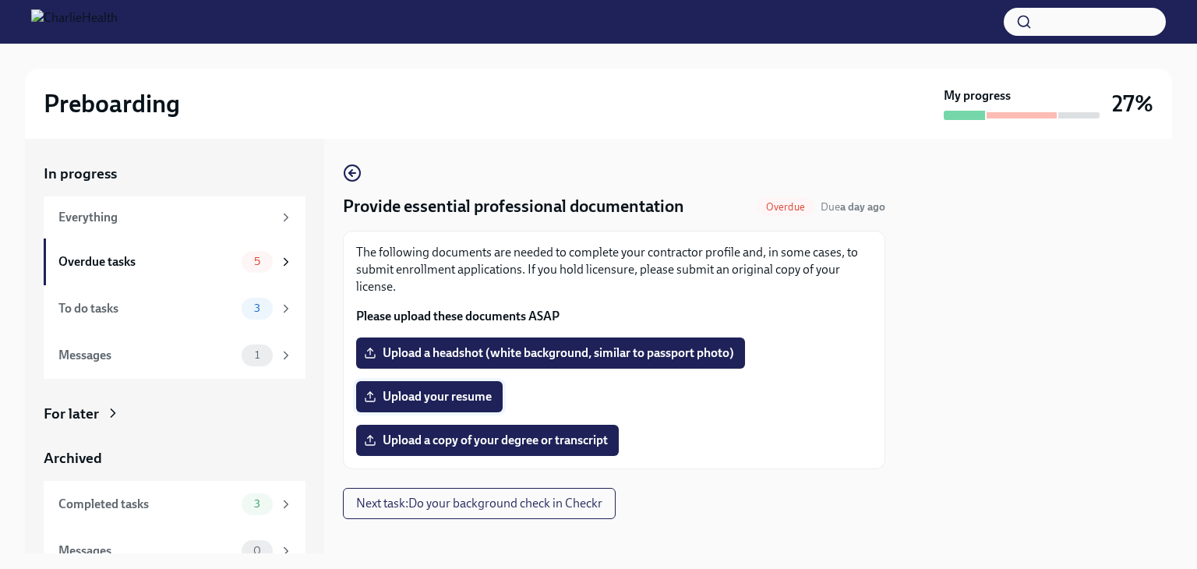
click at [458, 391] on span "Upload your resume" at bounding box center [429, 397] width 125 height 16
click at [0, 0] on input "Upload your resume" at bounding box center [0, 0] width 0 height 0
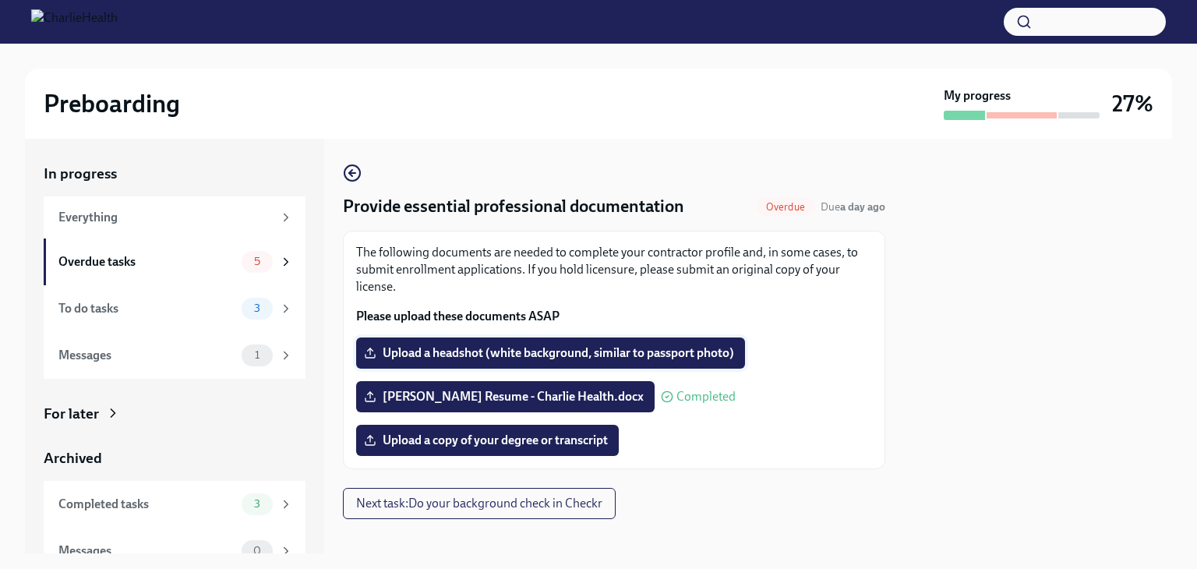
click at [452, 351] on span "Upload a headshot (white background, similar to passport photo)" at bounding box center [550, 353] width 367 height 16
click at [0, 0] on input "Upload a headshot (white background, similar to passport photo)" at bounding box center [0, 0] width 0 height 0
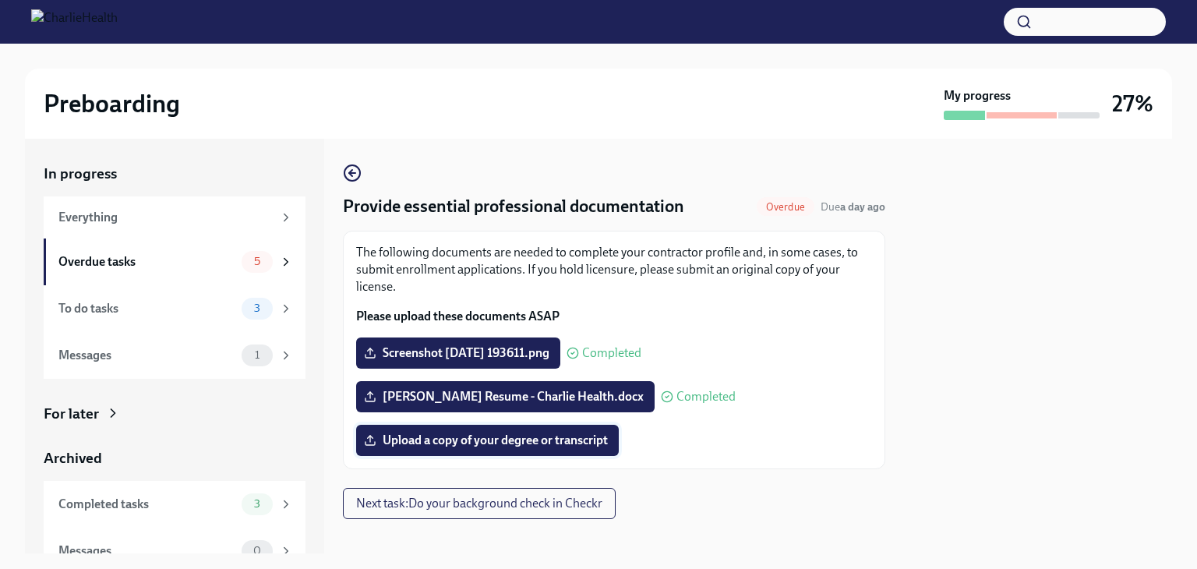
click at [489, 441] on span "Upload a copy of your degree or transcript" at bounding box center [487, 440] width 241 height 16
click at [0, 0] on input "Upload a copy of your degree or transcript" at bounding box center [0, 0] width 0 height 0
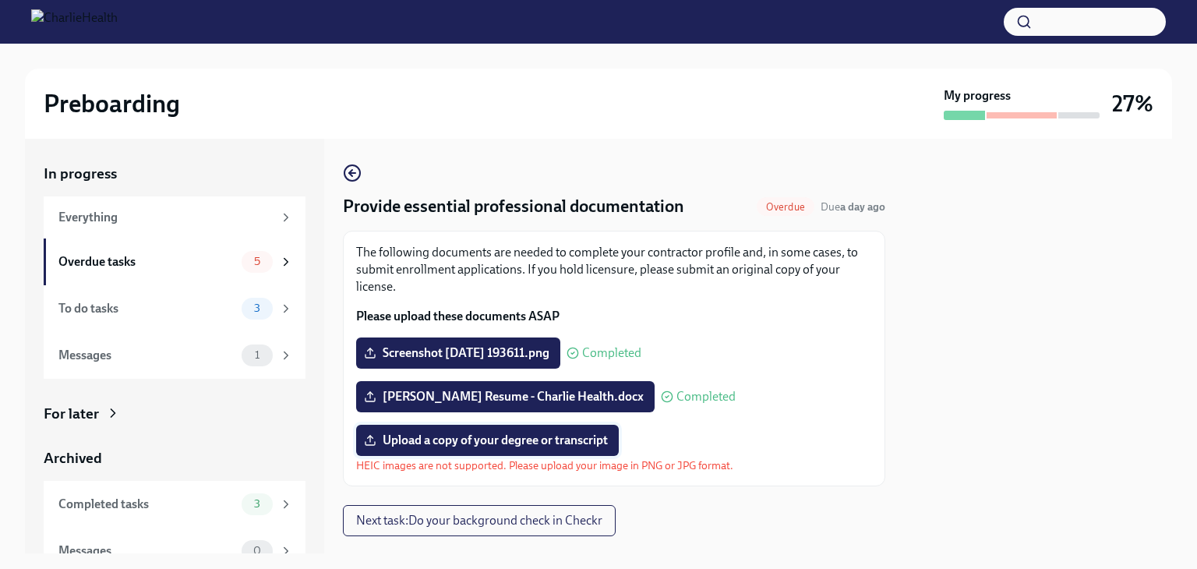
click at [453, 446] on span "Upload a copy of your degree or transcript" at bounding box center [487, 440] width 241 height 16
click at [0, 0] on input "Upload a copy of your degree or transcript" at bounding box center [0, 0] width 0 height 0
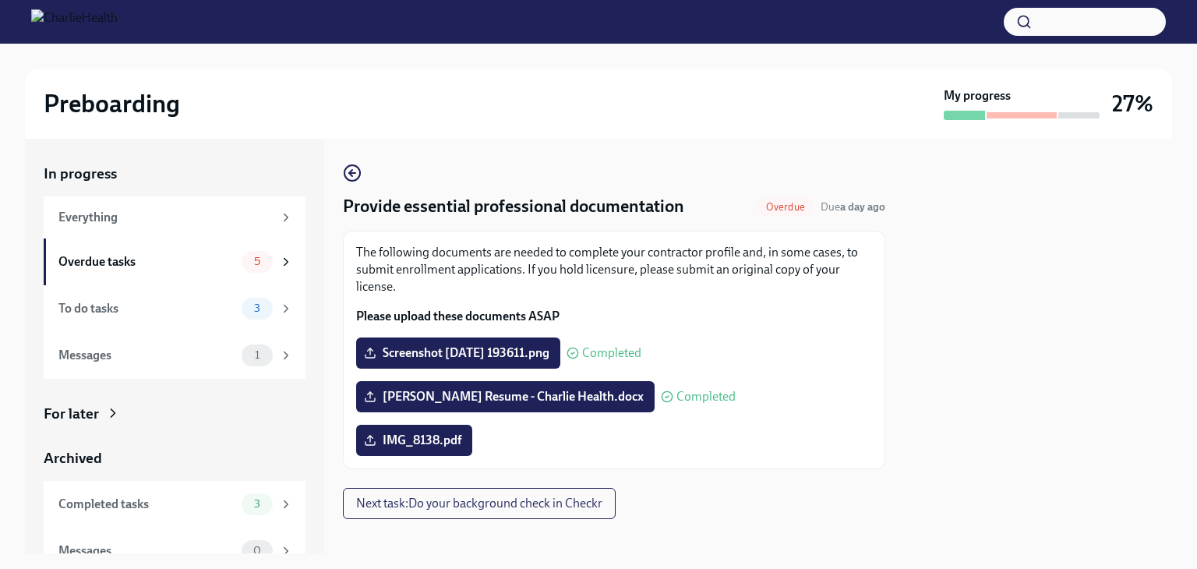
scroll to position [15, 0]
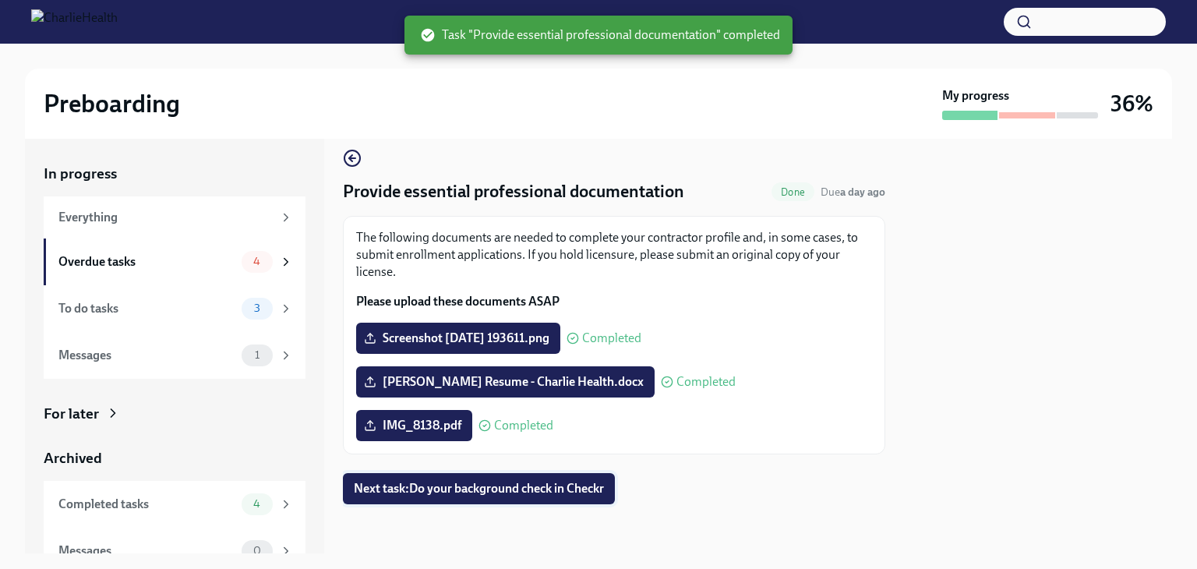
click at [454, 488] on span "Next task : Do your background check in Checkr" at bounding box center [479, 489] width 250 height 16
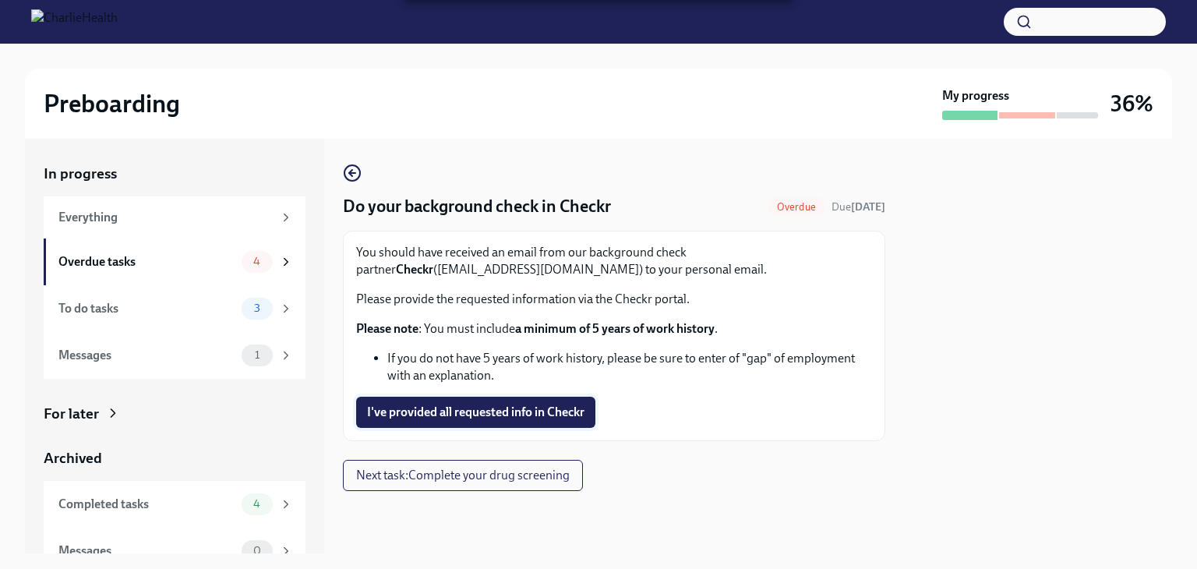
click at [432, 410] on span "I've provided all requested info in Checkr" at bounding box center [475, 412] width 217 height 16
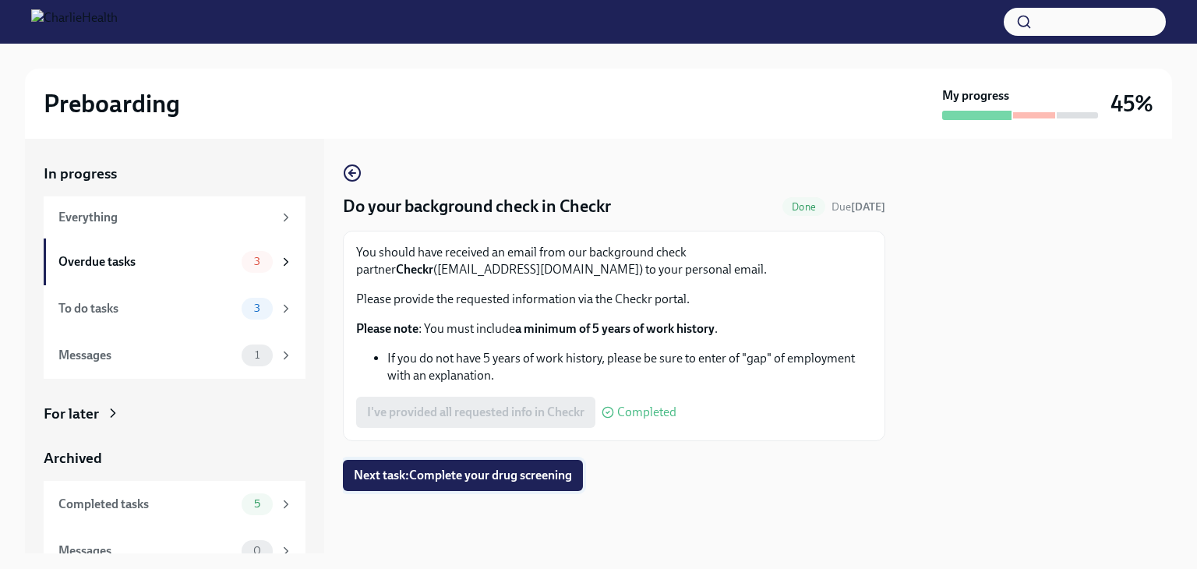
click at [459, 478] on span "Next task : Complete your drug screening" at bounding box center [463, 475] width 218 height 16
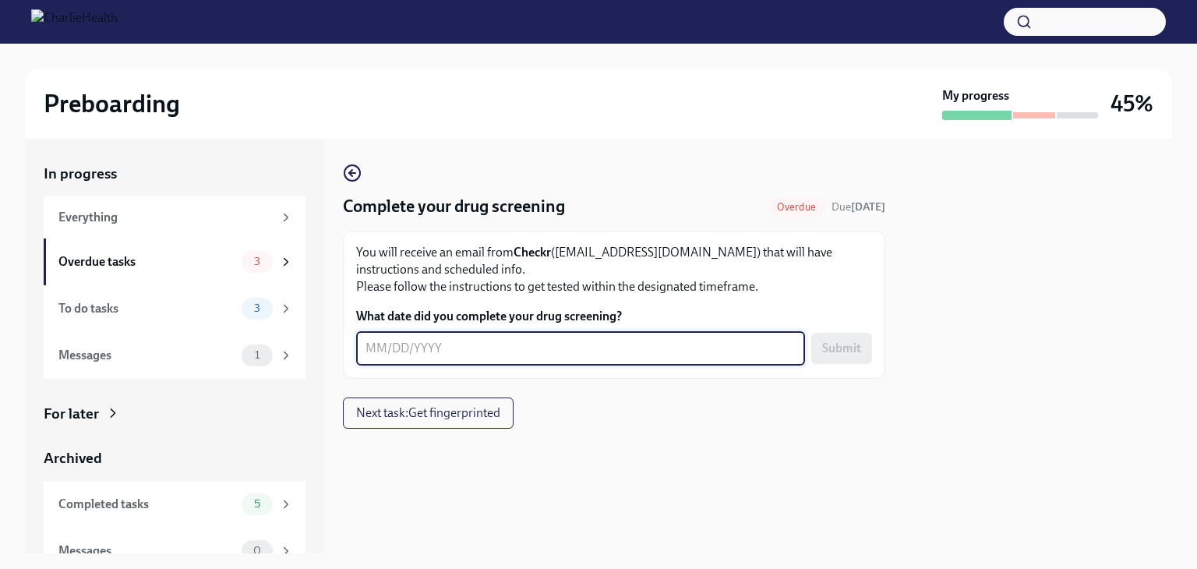
click at [411, 344] on textarea "What date did you complete your drug screening?" at bounding box center [580, 348] width 430 height 19
type textarea "[DATE]"
click at [841, 344] on span "Submit" at bounding box center [841, 348] width 39 height 16
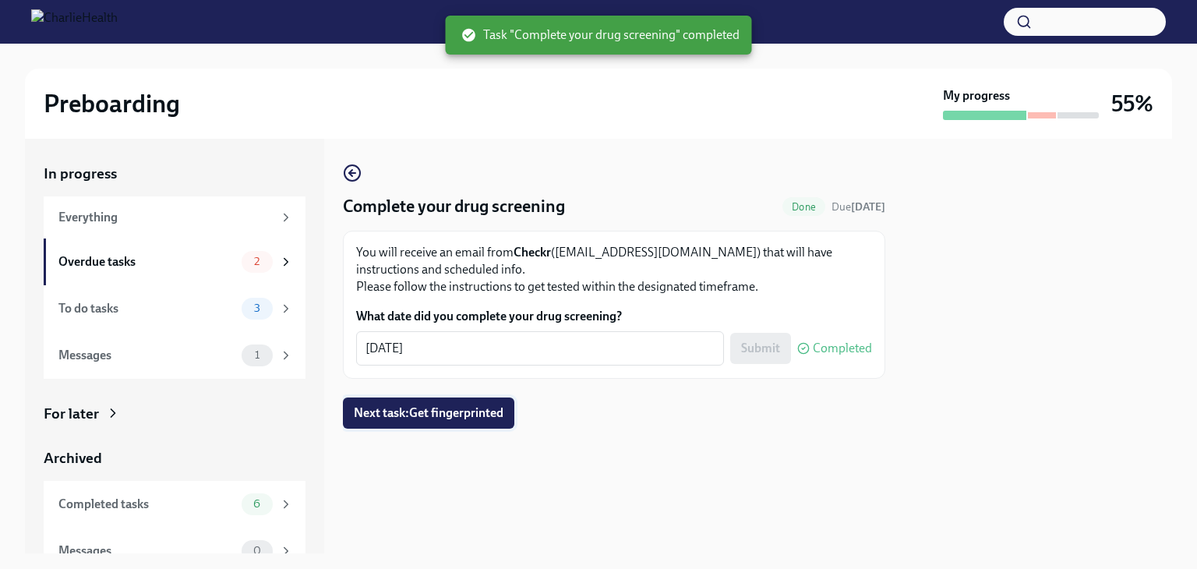
click at [492, 415] on span "Next task : Get fingerprinted" at bounding box center [429, 413] width 150 height 16
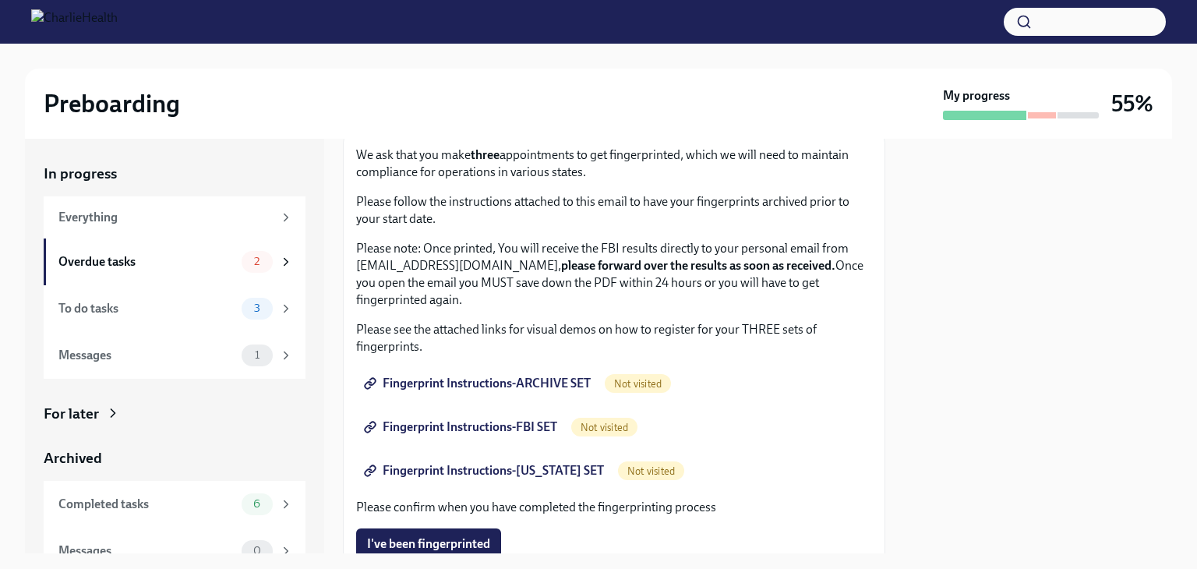
scroll to position [98, 0]
click at [461, 378] on span "Fingerprint Instructions-ARCHIVE SET" at bounding box center [479, 383] width 224 height 16
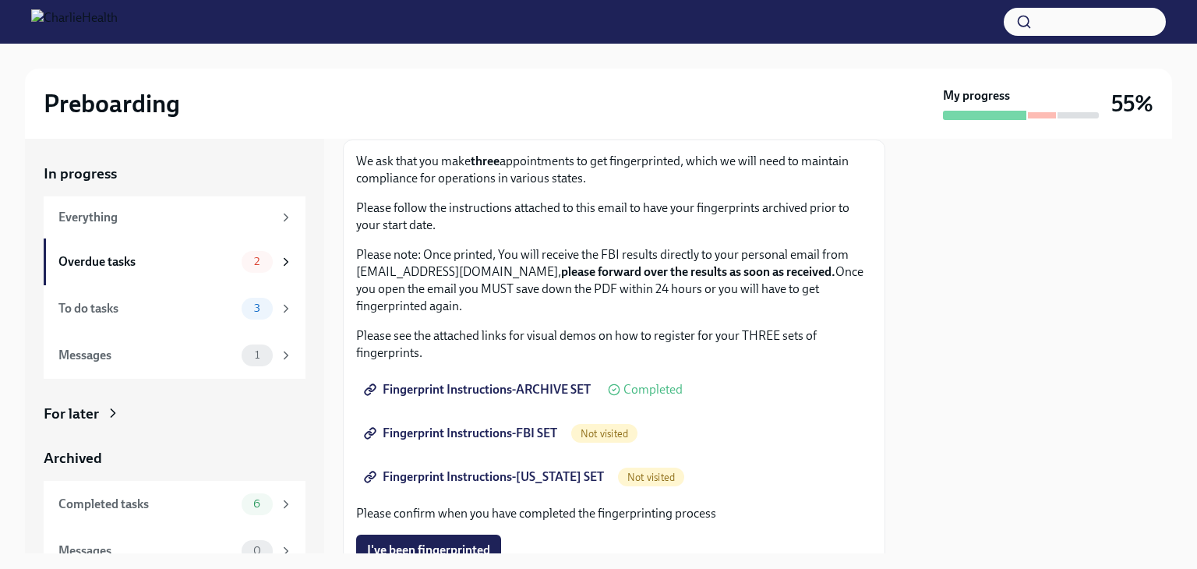
scroll to position [90, 0]
click at [487, 393] on span "Fingerprint Instructions-ARCHIVE SET" at bounding box center [479, 391] width 224 height 16
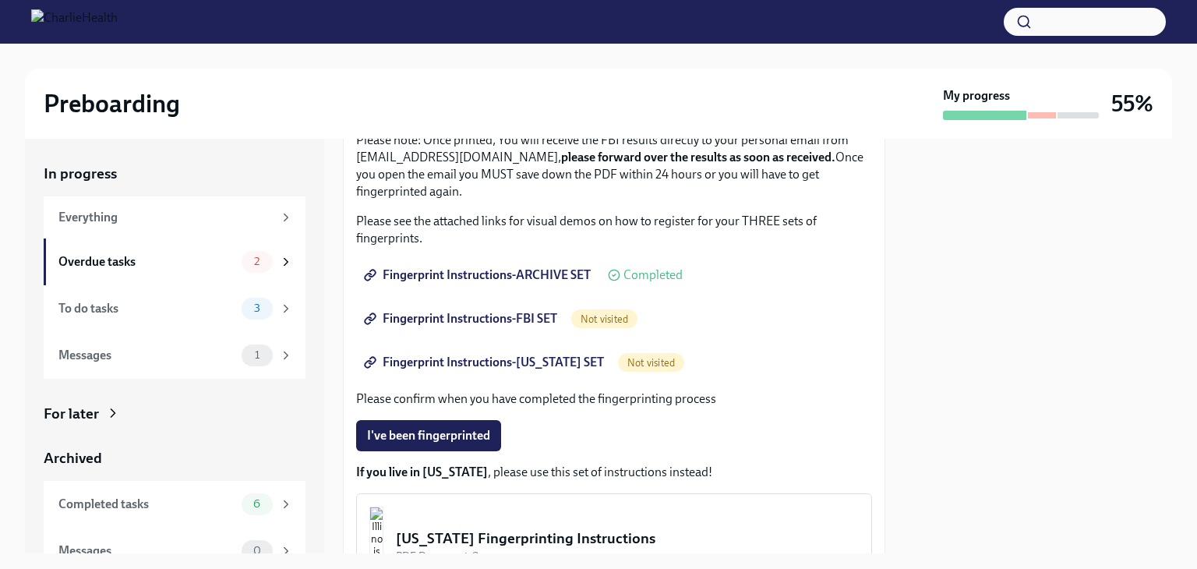
scroll to position [0, 0]
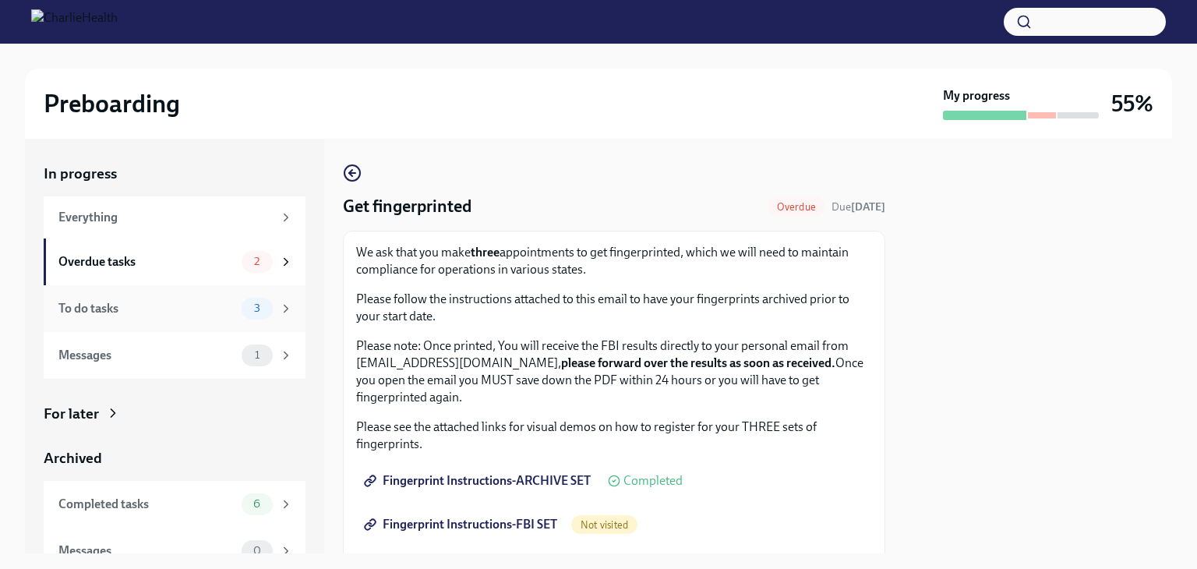
click at [161, 317] on div "To do tasks 3" at bounding box center [175, 309] width 235 height 22
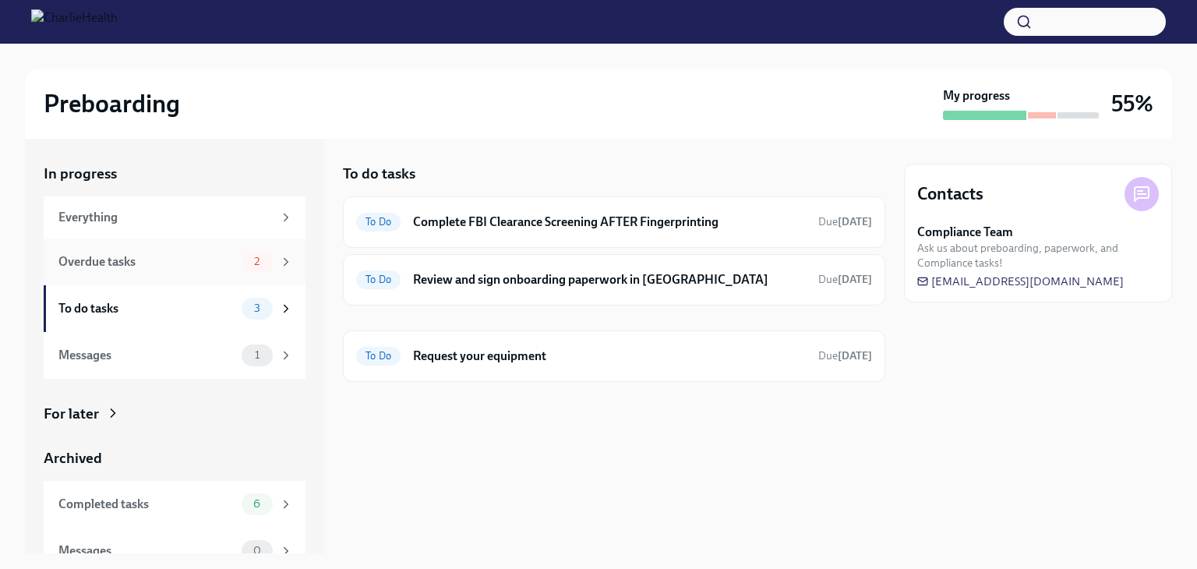
click at [153, 262] on div "Overdue tasks" at bounding box center [146, 261] width 177 height 17
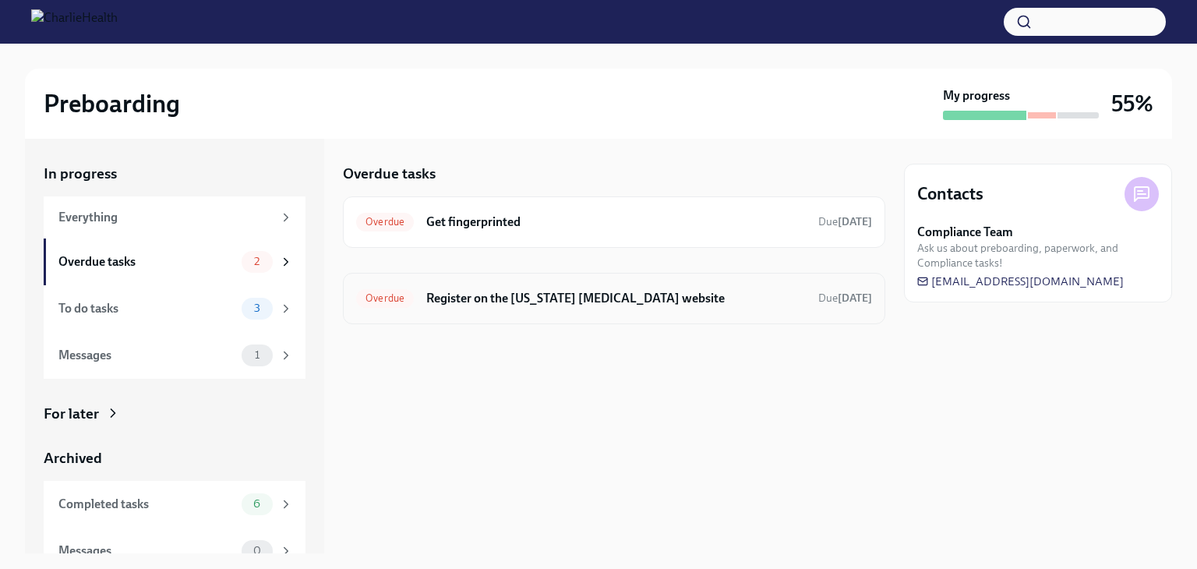
click at [464, 308] on div "Overdue Register on the [US_STATE] [MEDICAL_DATA] website Due [DATE]" at bounding box center [614, 298] width 516 height 25
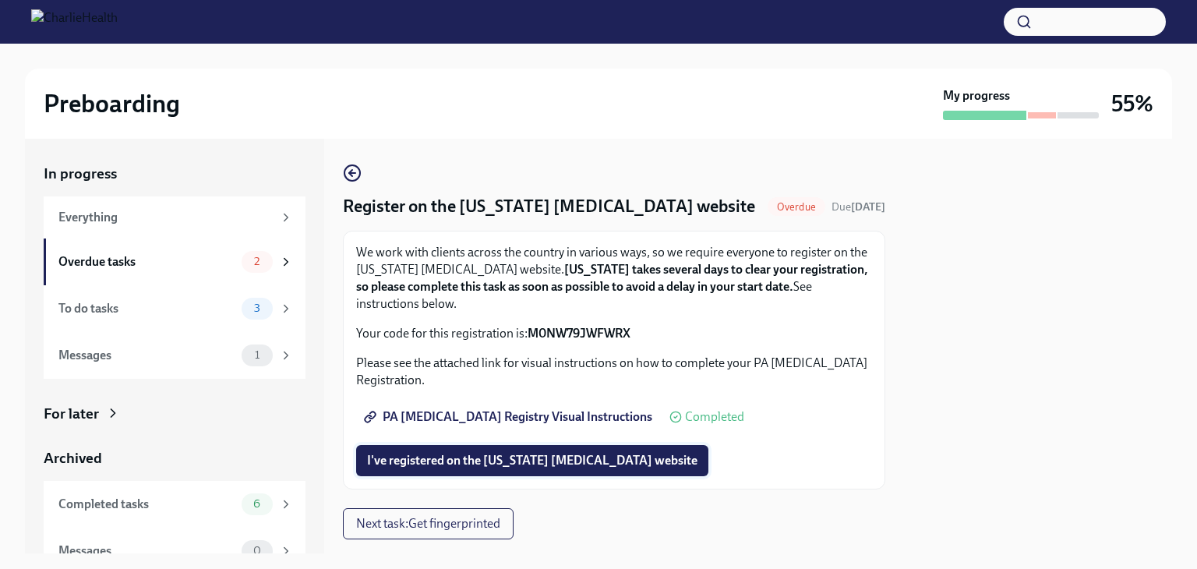
click at [503, 468] on button "I've registered on the [US_STATE] [MEDICAL_DATA] website" at bounding box center [532, 460] width 352 height 31
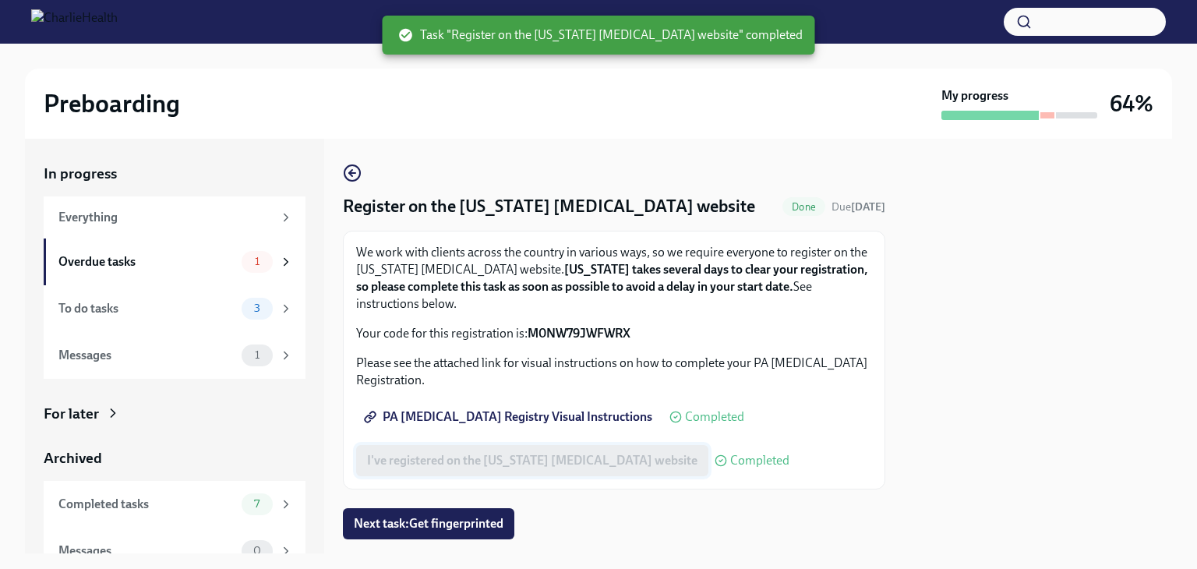
scroll to position [35, 0]
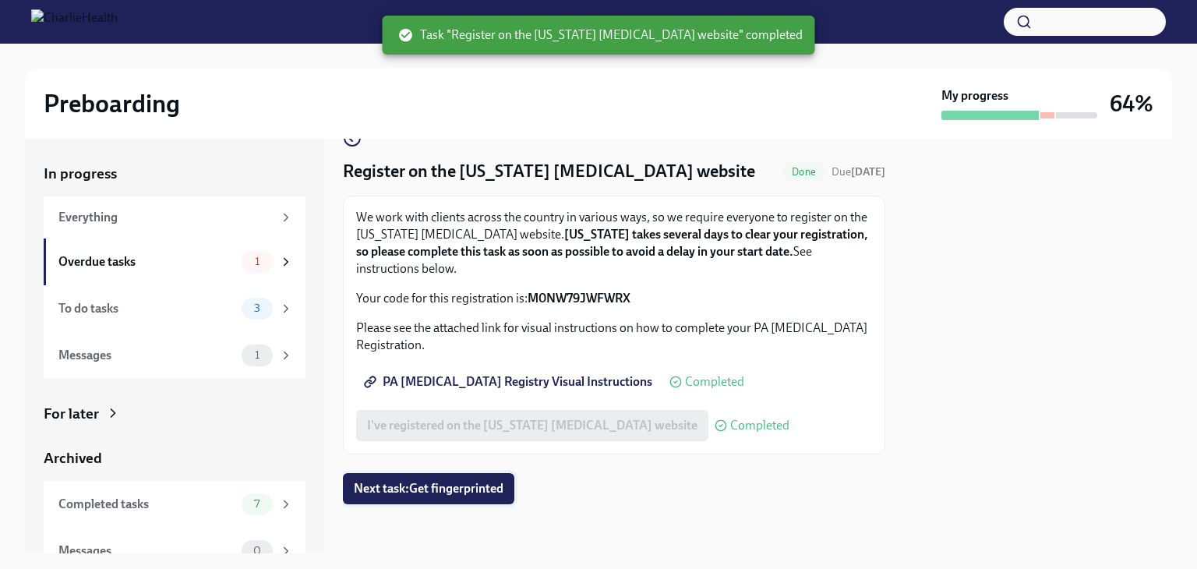
click at [446, 485] on span "Next task : Get fingerprinted" at bounding box center [429, 489] width 150 height 16
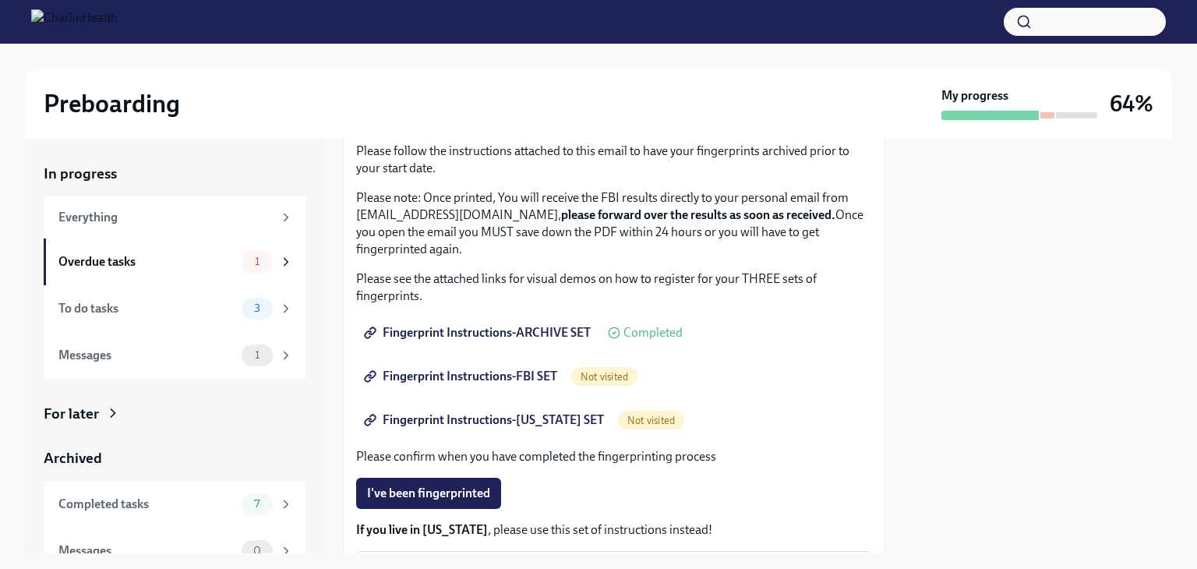
scroll to position [150, 0]
click at [492, 379] on span "Fingerprint Instructions-FBI SET" at bounding box center [462, 375] width 190 height 16
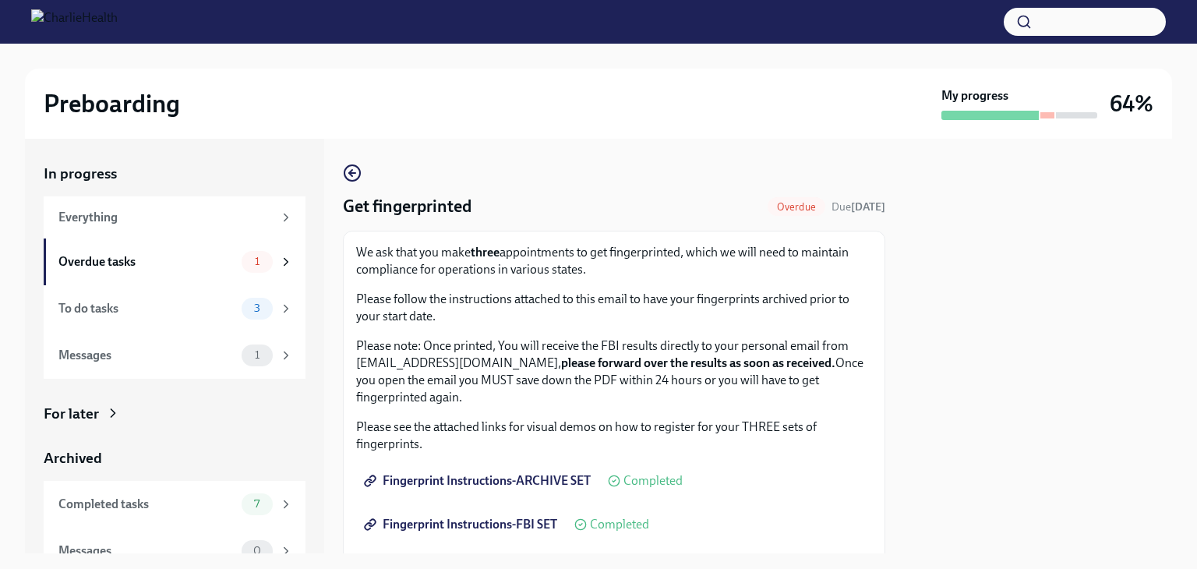
scroll to position [143, 0]
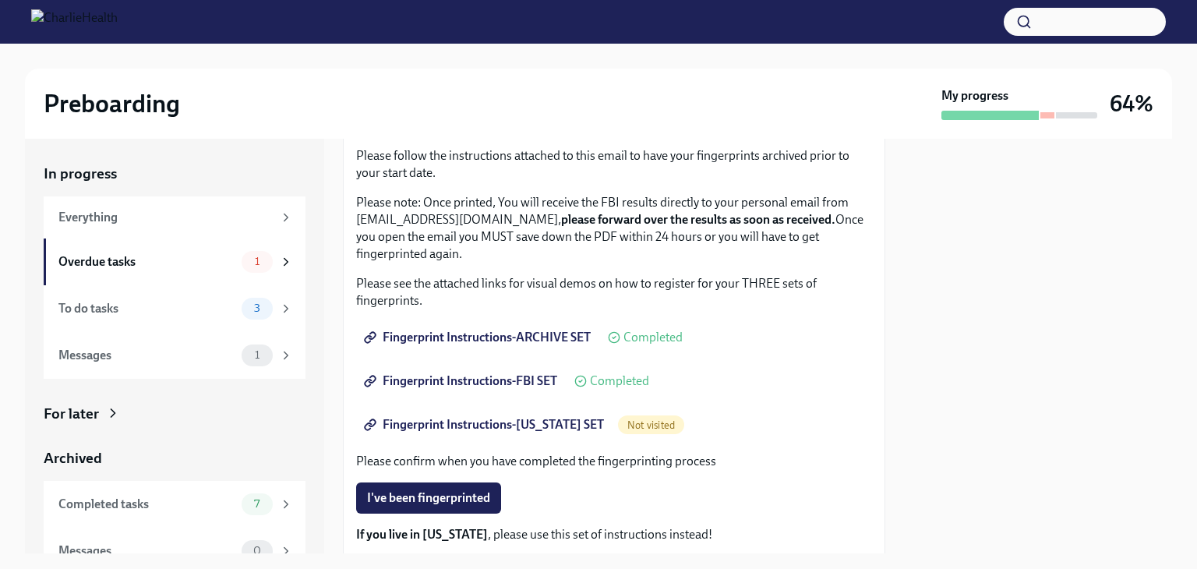
click at [531, 425] on span "Fingerprint Instructions-[US_STATE] SET" at bounding box center [485, 425] width 237 height 16
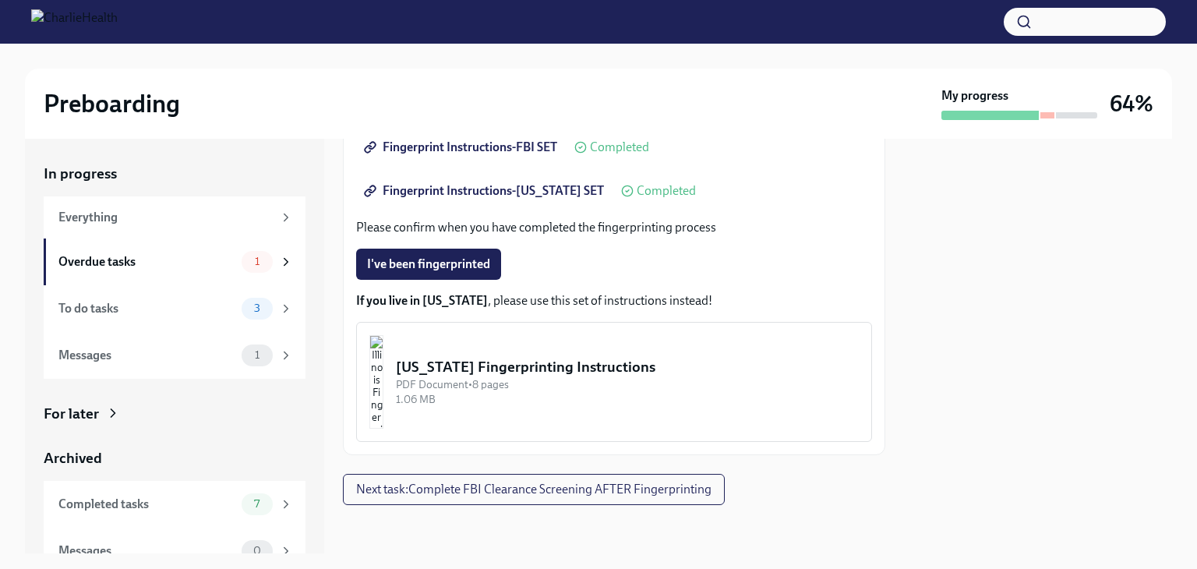
scroll to position [0, 0]
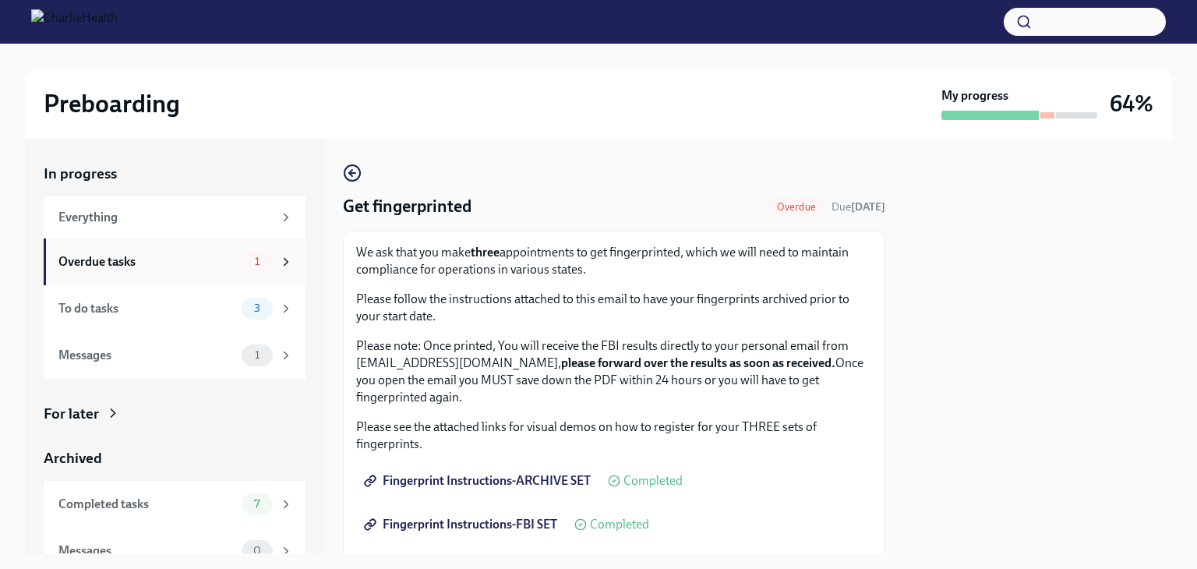
click at [209, 264] on div "Overdue tasks" at bounding box center [146, 261] width 177 height 17
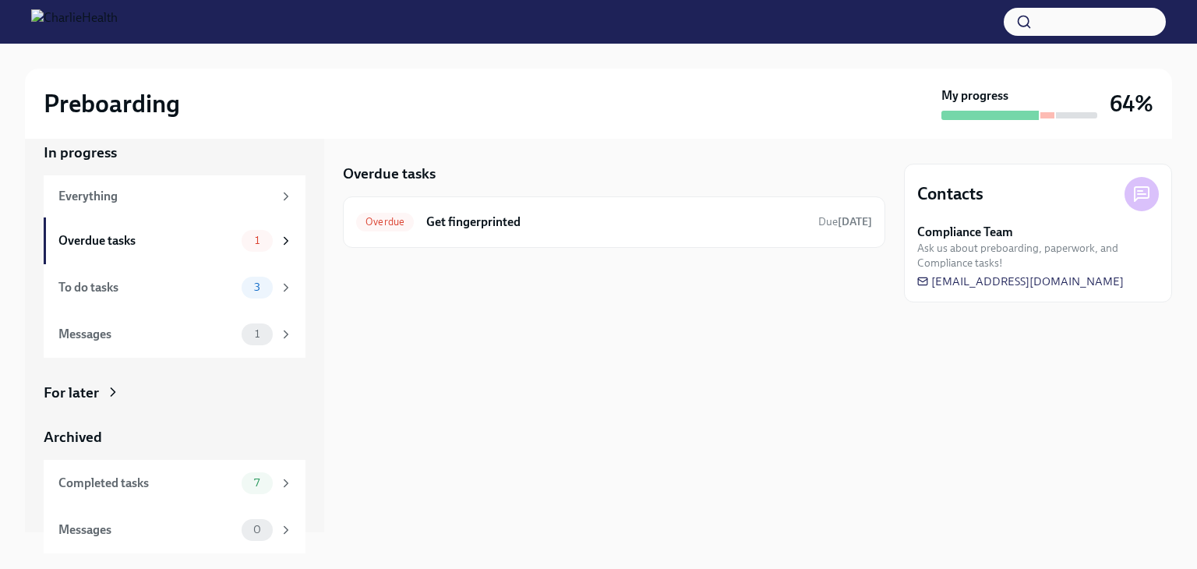
scroll to position [21, 0]
click at [129, 485] on div "Completed tasks" at bounding box center [146, 482] width 177 height 17
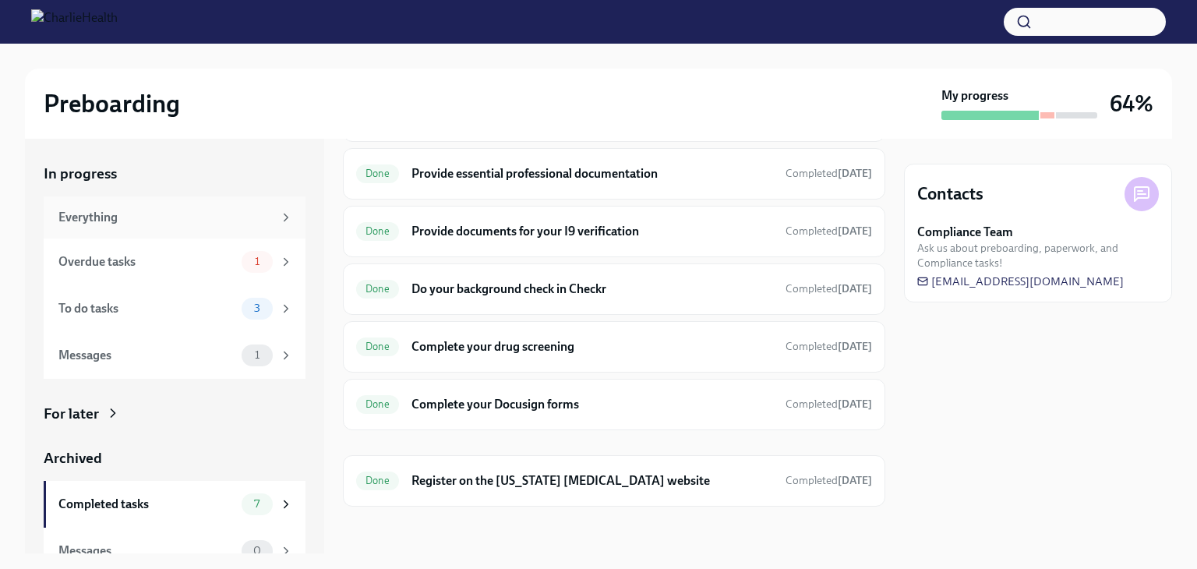
click at [106, 209] on div "Everything" at bounding box center [165, 217] width 214 height 17
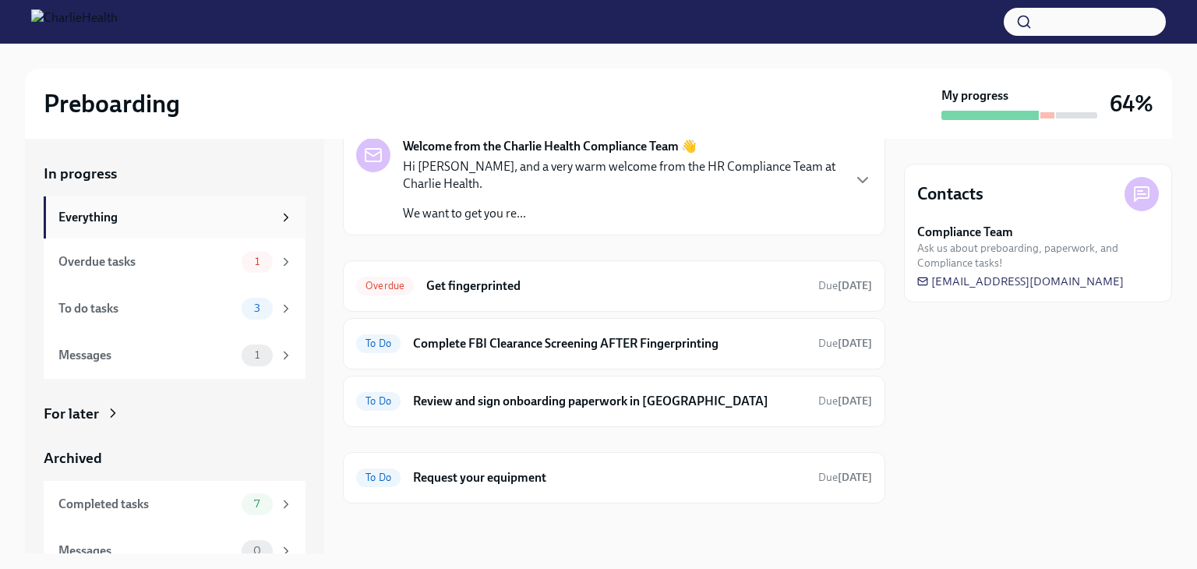
scroll to position [69, 0]
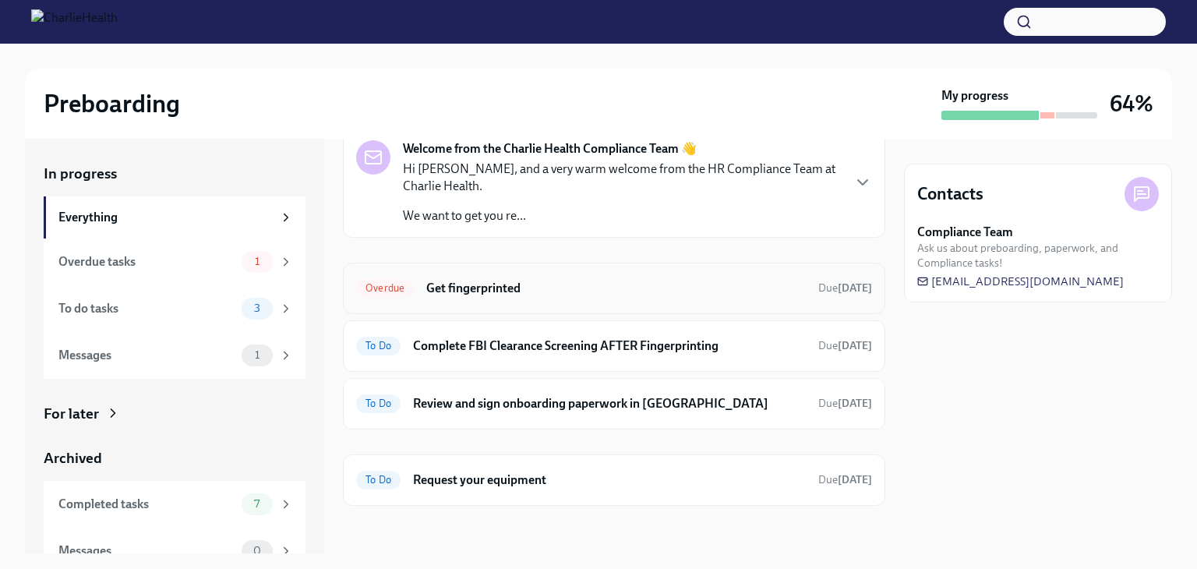
click at [499, 287] on h6 "Get fingerprinted" at bounding box center [615, 288] width 379 height 17
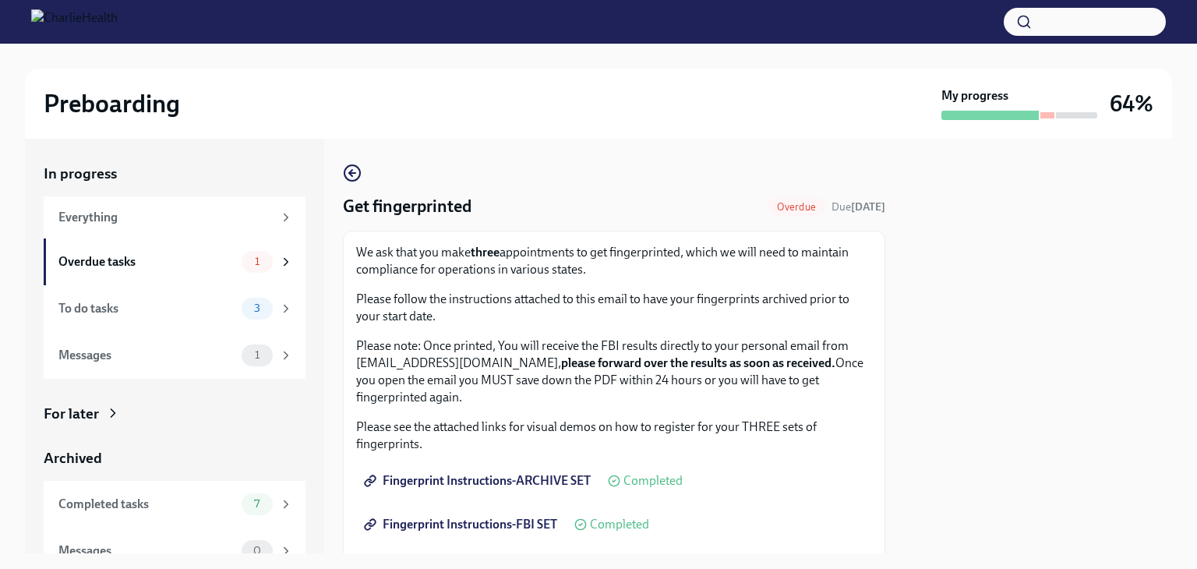
scroll to position [162, 0]
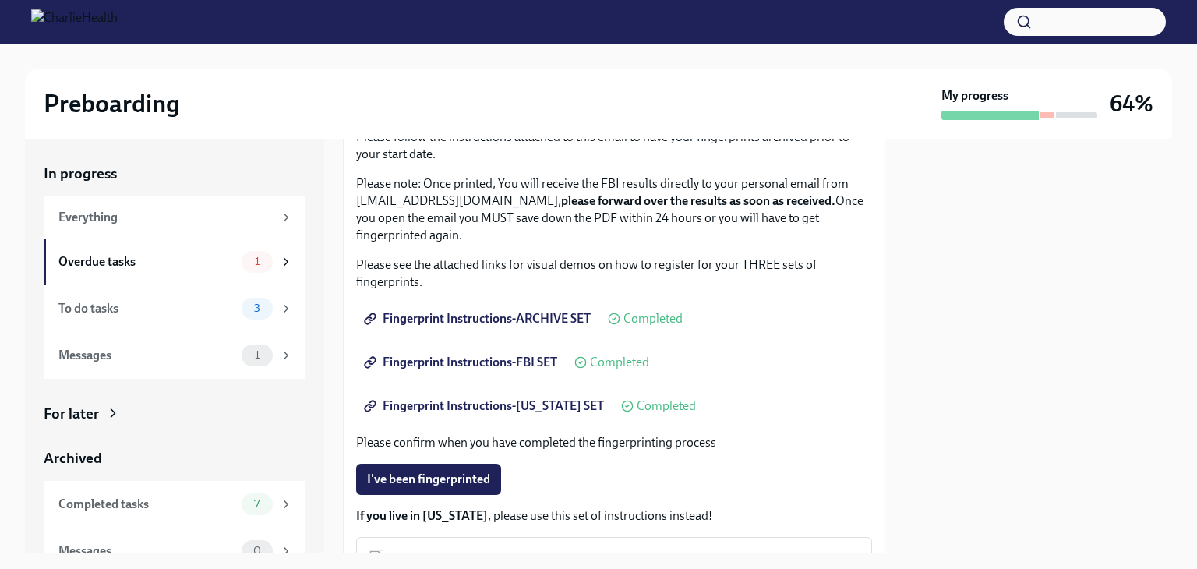
click at [482, 313] on span "Fingerprint Instructions-ARCHIVE SET" at bounding box center [479, 319] width 224 height 16
click at [455, 359] on span "Fingerprint Instructions-FBI SET" at bounding box center [462, 363] width 190 height 16
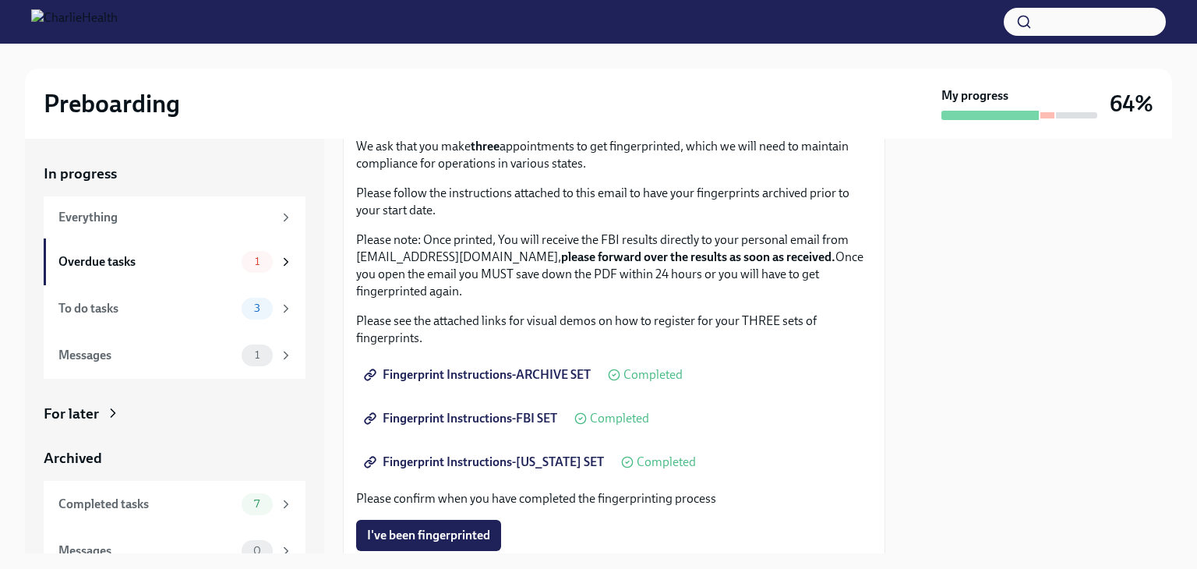
scroll to position [111, 0]
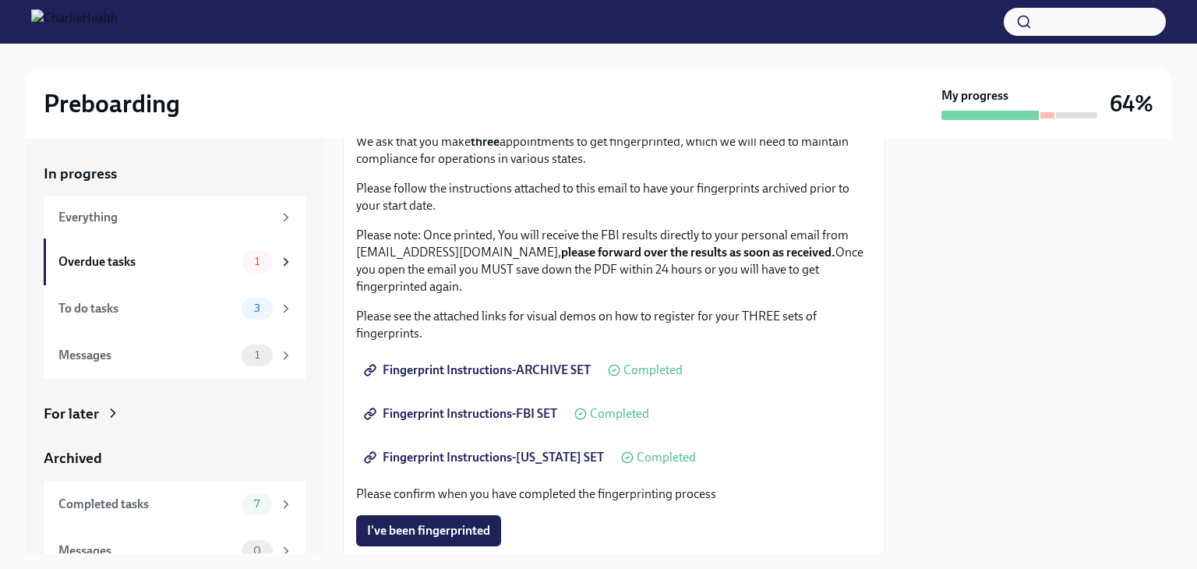
click at [481, 413] on span "Fingerprint Instructions-FBI SET" at bounding box center [462, 414] width 190 height 16
click at [515, 450] on span "Fingerprint Instructions-[US_STATE] SET" at bounding box center [485, 458] width 237 height 16
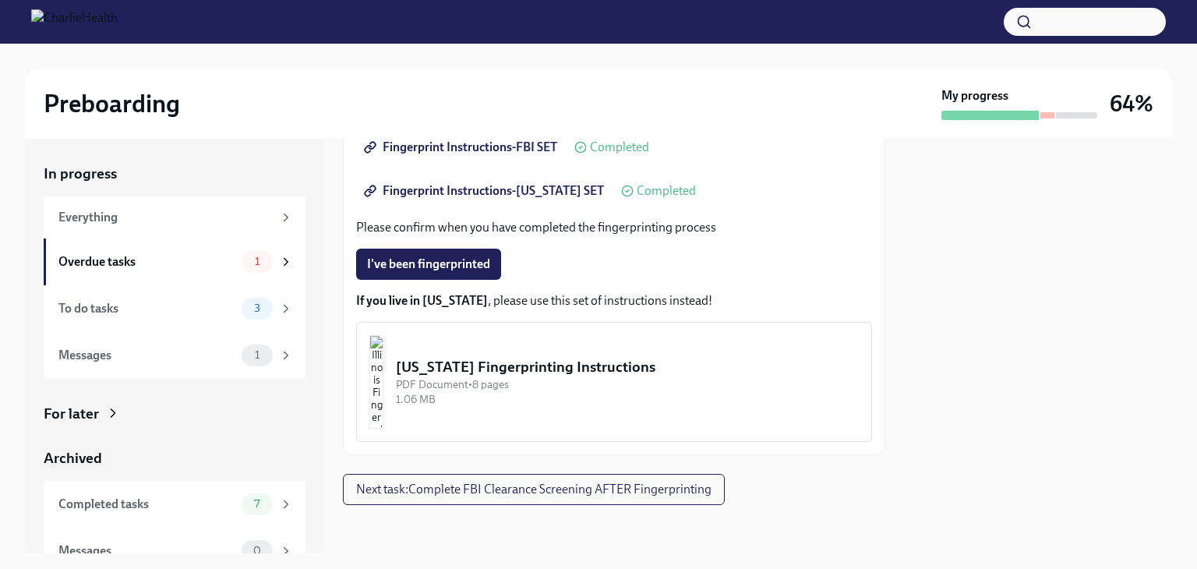
scroll to position [0, 0]
